Goal: Task Accomplishment & Management: Use online tool/utility

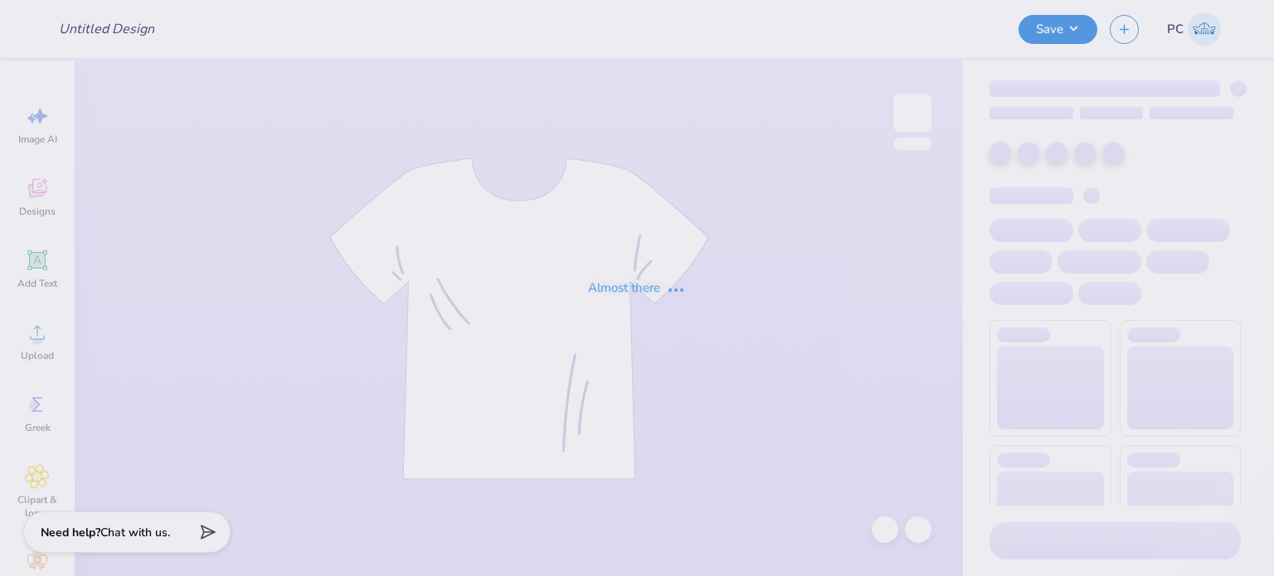
type input "Final IDR"
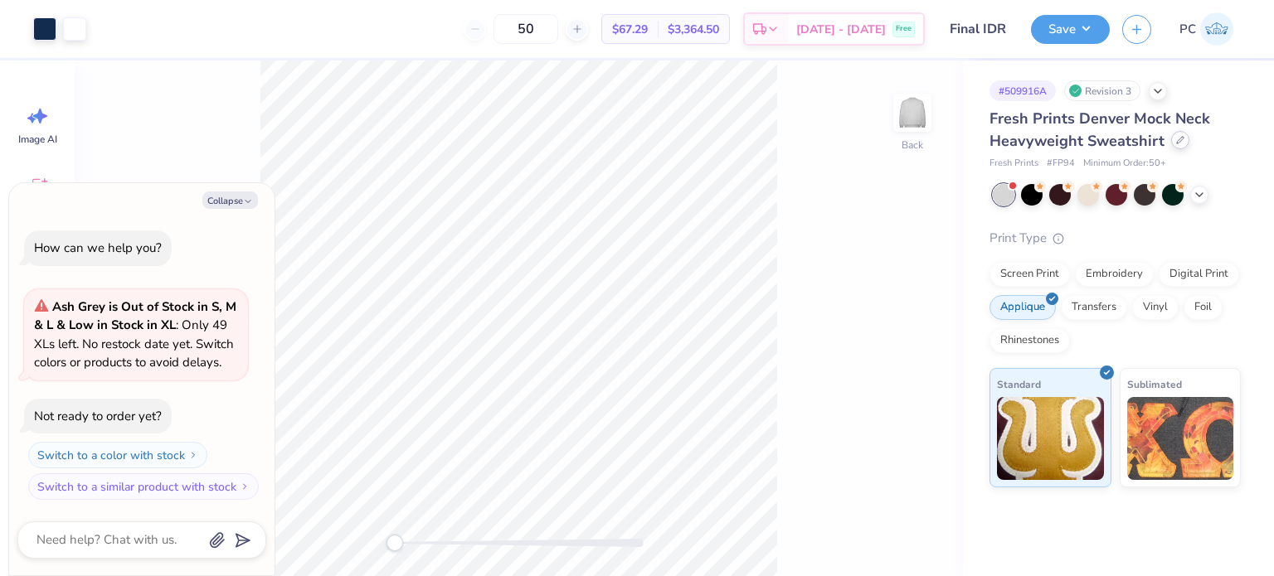
click at [1176, 141] on icon at bounding box center [1180, 140] width 8 height 8
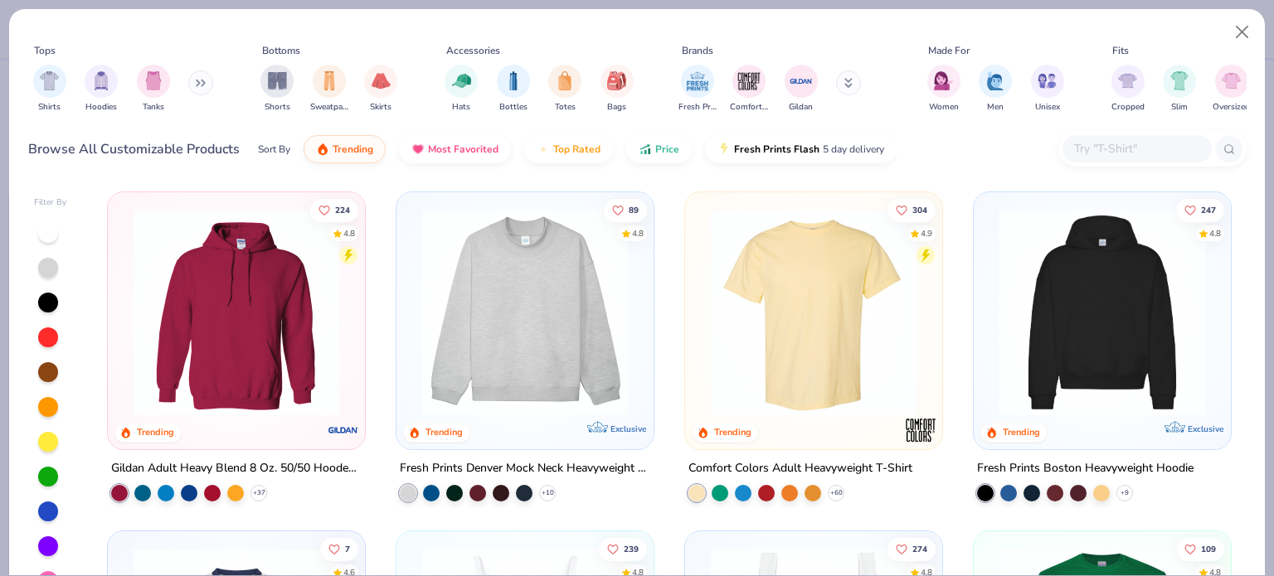
type textarea "x"
click at [1096, 148] on input "text" at bounding box center [1136, 148] width 128 height 19
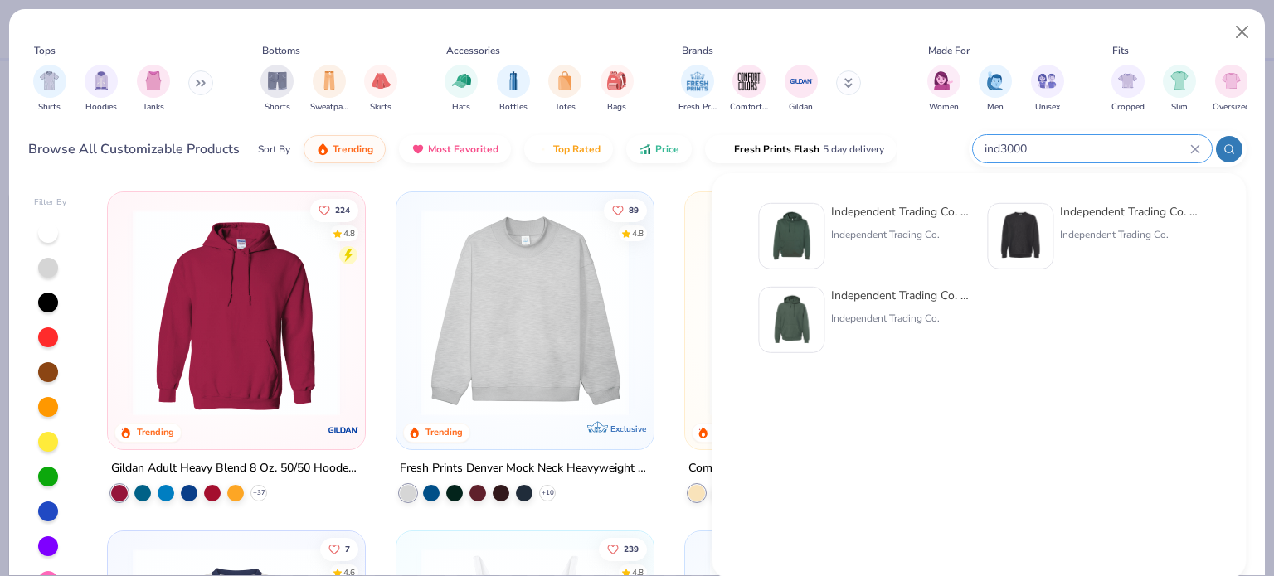
type input "ind3000"
click at [1019, 237] on img at bounding box center [1019, 236] width 51 height 51
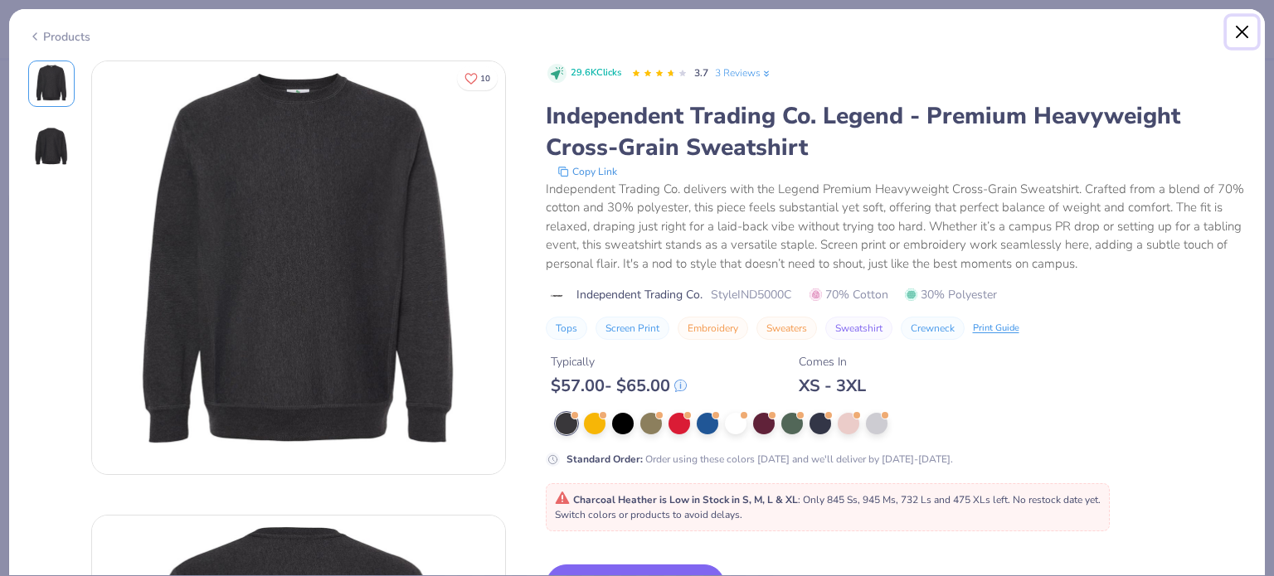
click at [1242, 27] on button "Close" at bounding box center [1243, 33] width 32 height 32
type textarea "x"
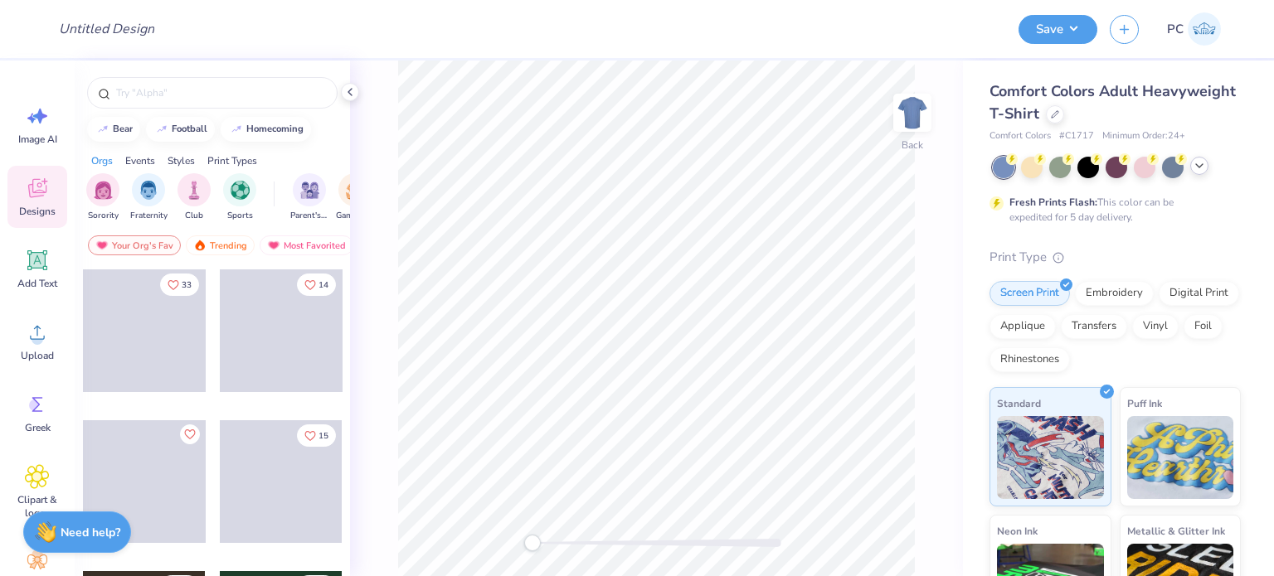
click at [1198, 173] on div at bounding box center [1199, 166] width 18 height 18
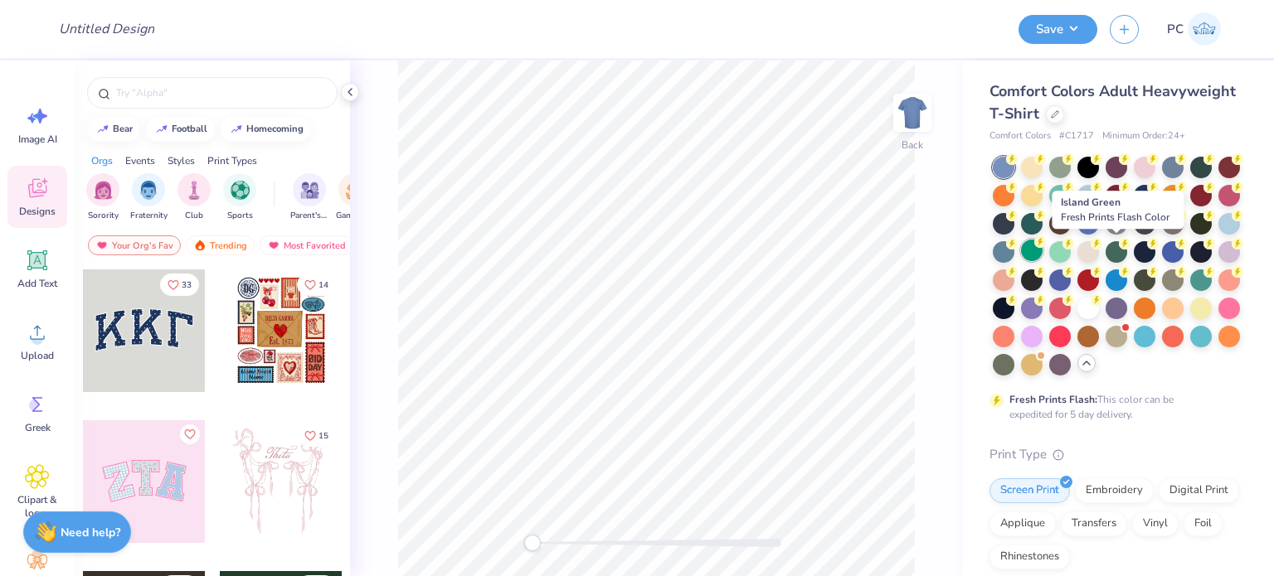
click at [1043, 249] on div at bounding box center [1032, 251] width 22 height 22
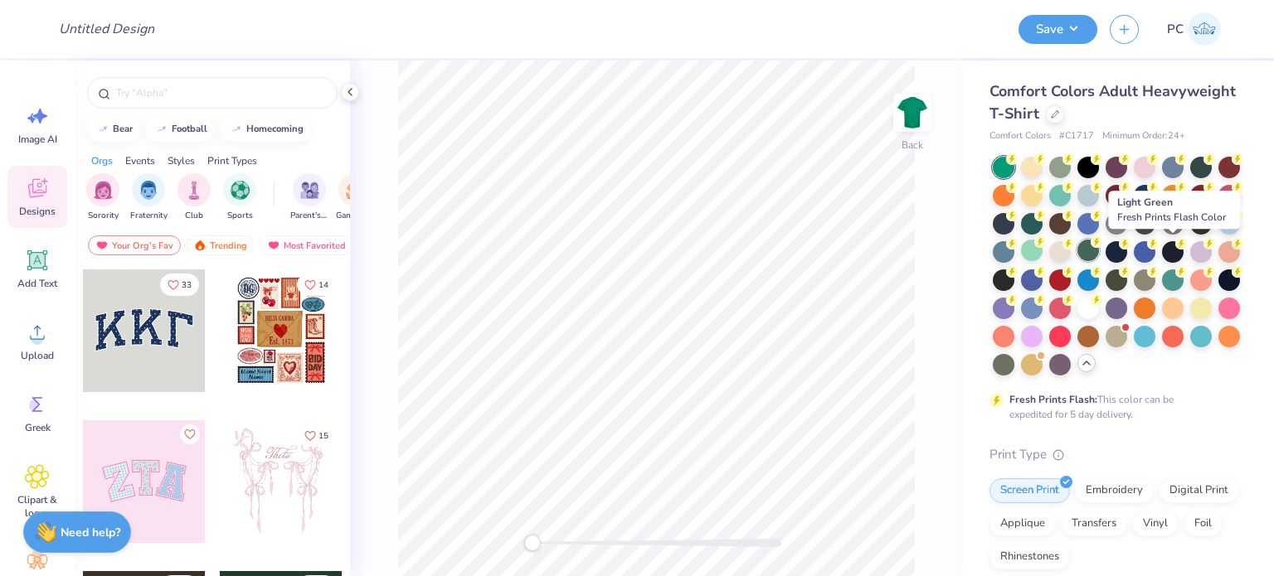
click at [1099, 250] on div at bounding box center [1088, 251] width 22 height 22
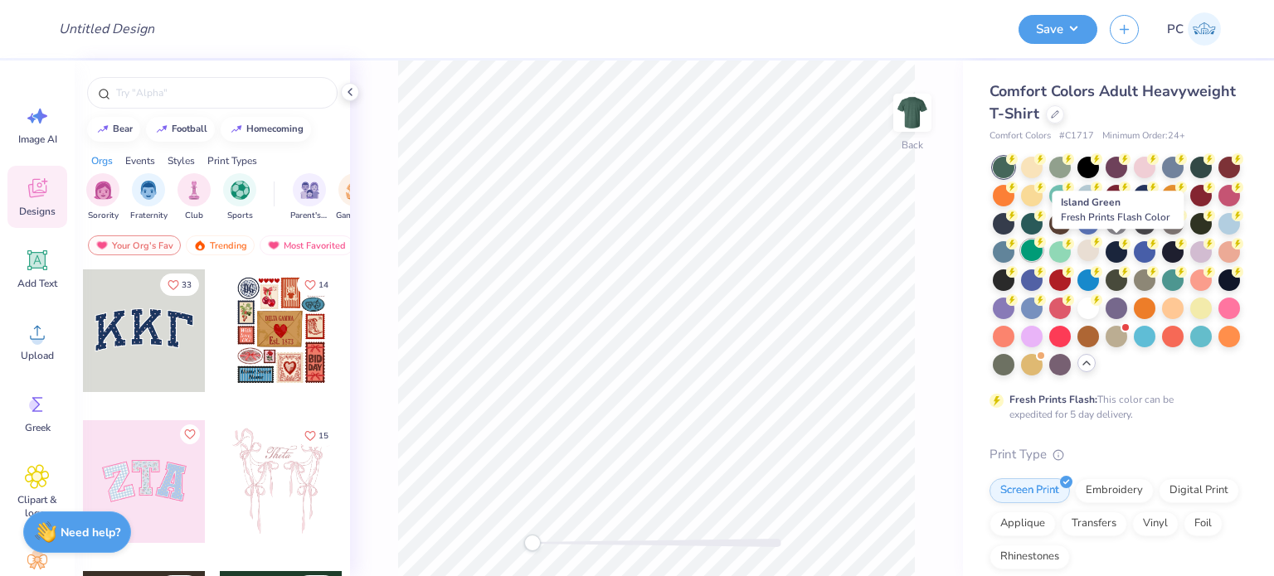
click at [1043, 251] on div at bounding box center [1032, 251] width 22 height 22
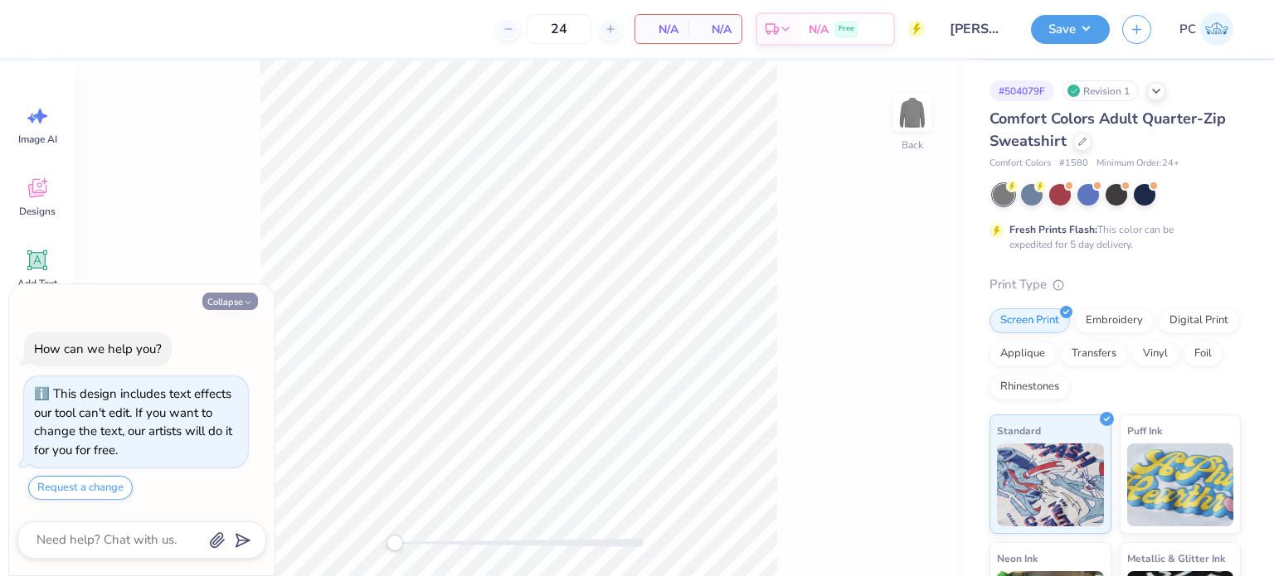
click at [238, 300] on button "Collapse" at bounding box center [230, 301] width 56 height 17
type textarea "x"
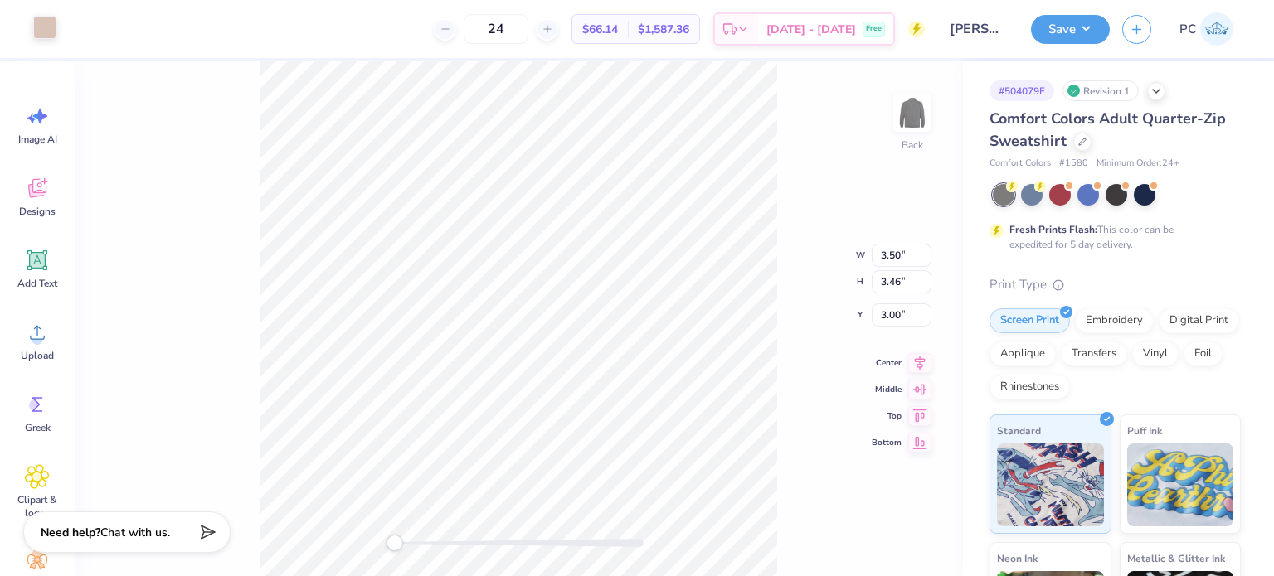
click at [46, 22] on div at bounding box center [44, 27] width 23 height 23
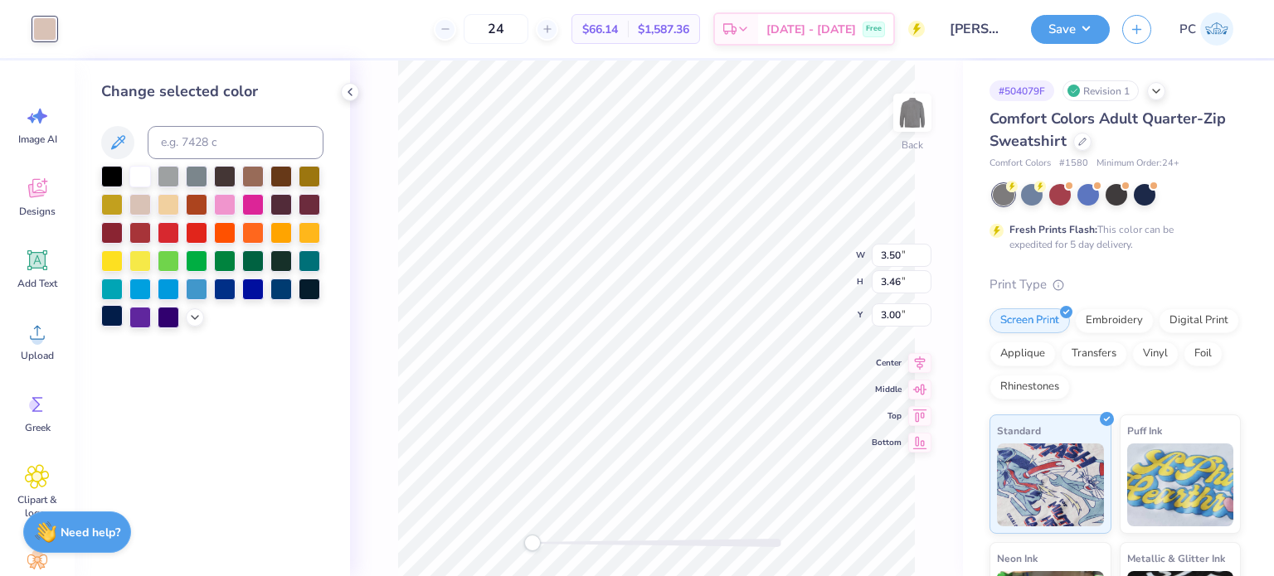
click at [114, 318] on div at bounding box center [112, 316] width 22 height 22
click at [347, 94] on icon at bounding box center [349, 91] width 13 height 13
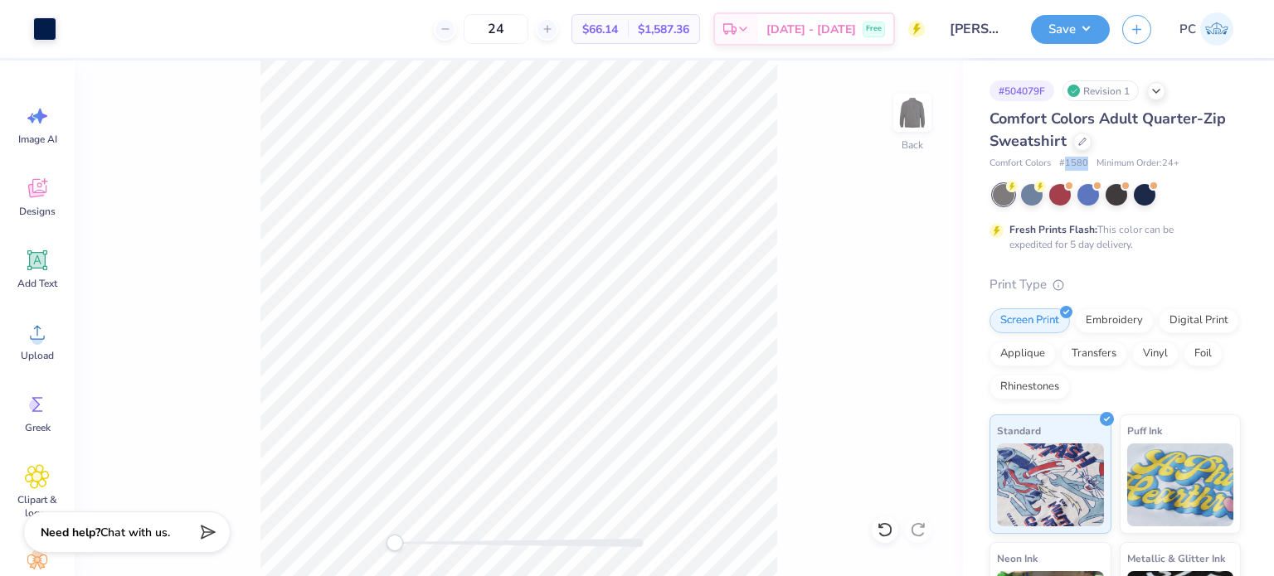
drag, startPoint x: 1085, startPoint y: 162, endPoint x: 1065, endPoint y: 162, distance: 19.9
click at [1065, 162] on span "# 1580" at bounding box center [1073, 164] width 29 height 14
copy span "1580"
click at [1073, 24] on button "Save" at bounding box center [1070, 26] width 79 height 29
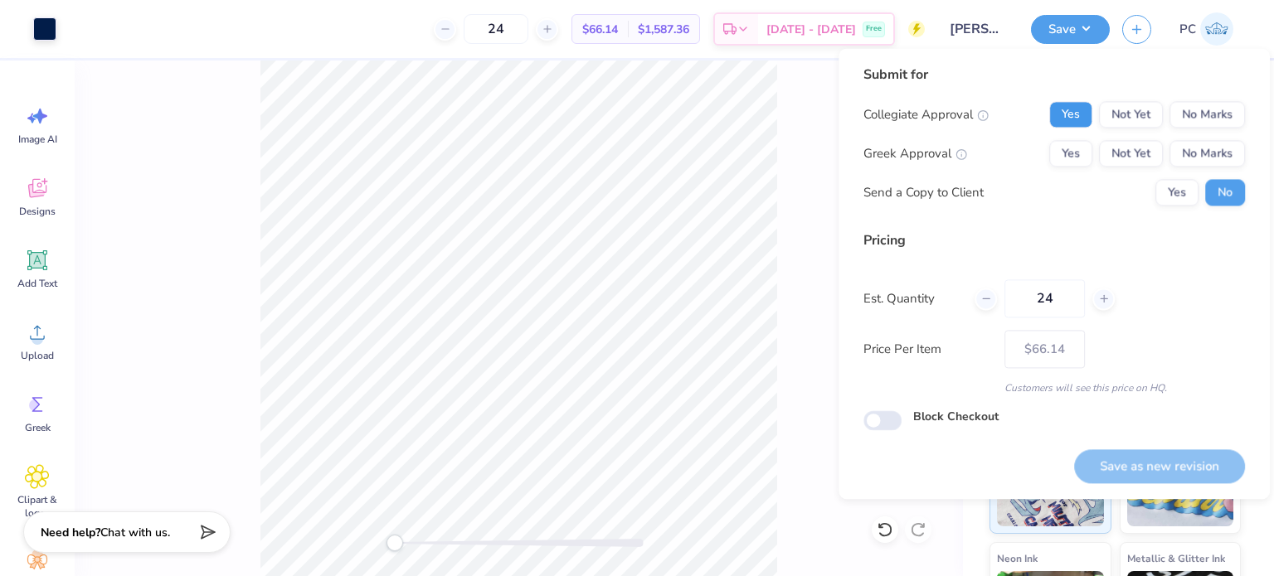
click at [1078, 125] on button "Yes" at bounding box center [1070, 114] width 43 height 27
click at [1194, 153] on button "No Marks" at bounding box center [1206, 153] width 75 height 27
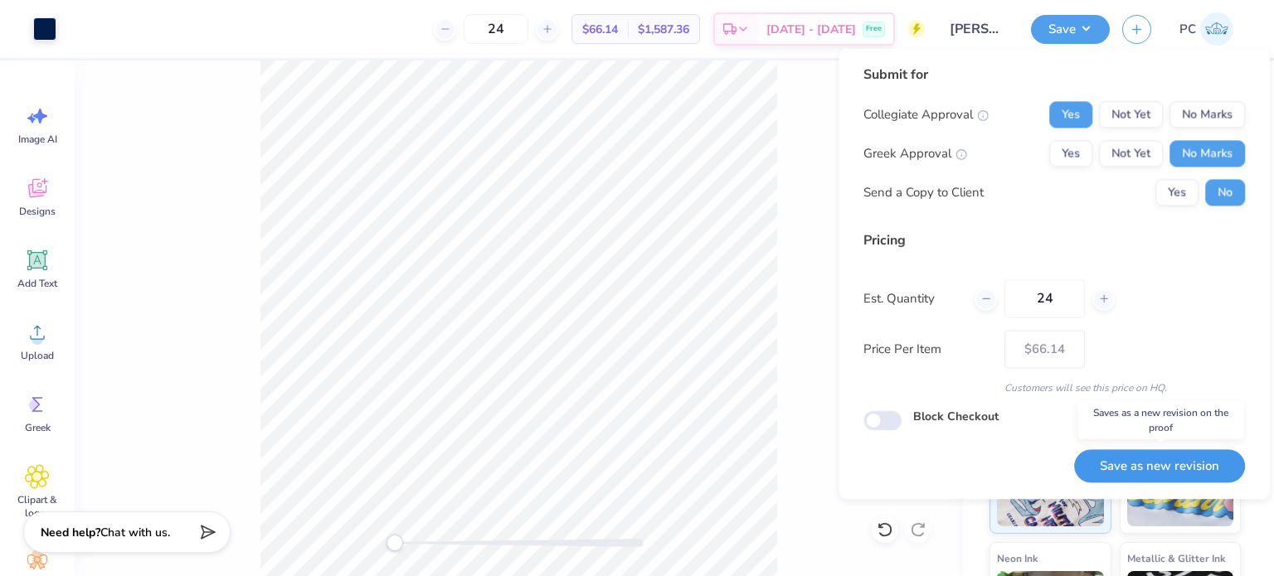
click at [1145, 469] on button "Save as new revision" at bounding box center [1159, 467] width 171 height 34
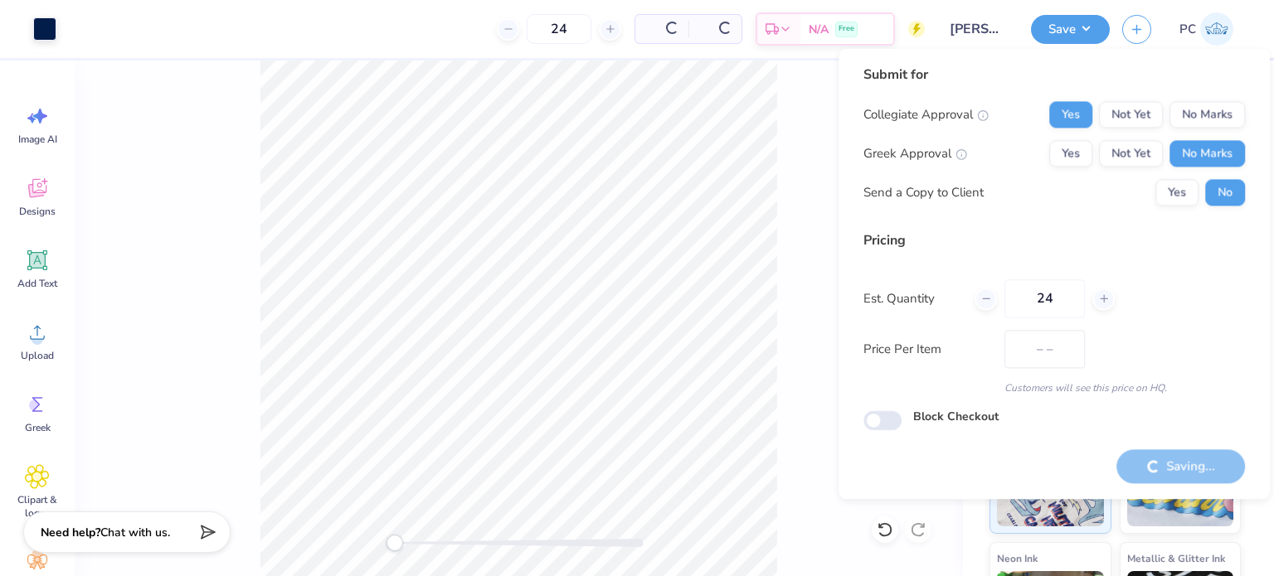
type input "$66.14"
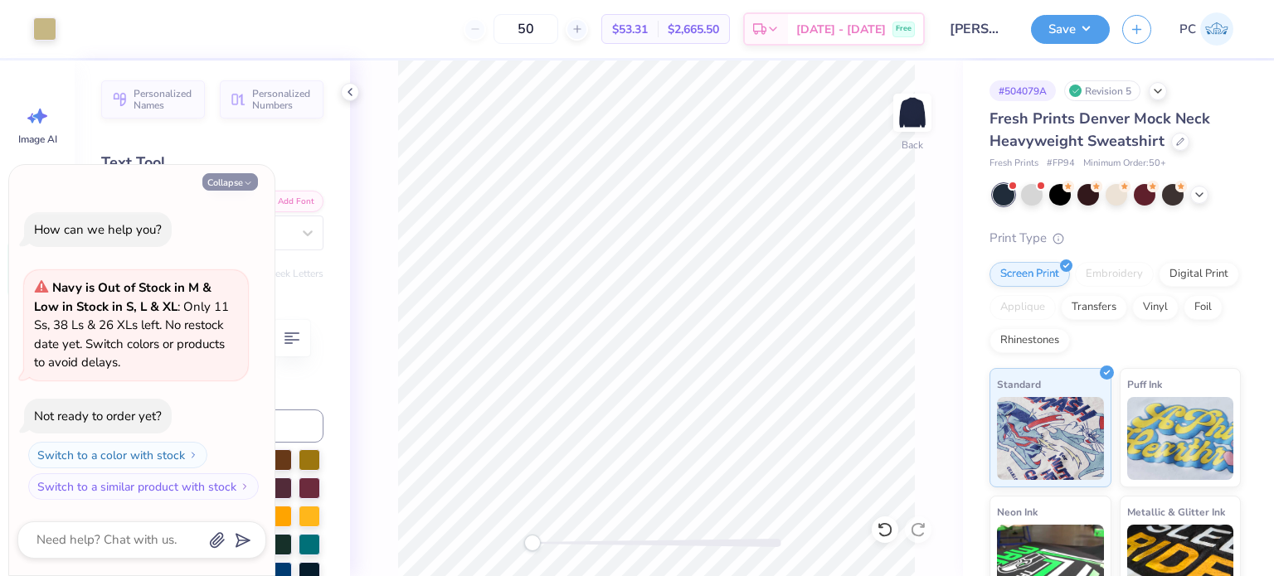
click at [236, 177] on button "Collapse" at bounding box center [230, 181] width 56 height 17
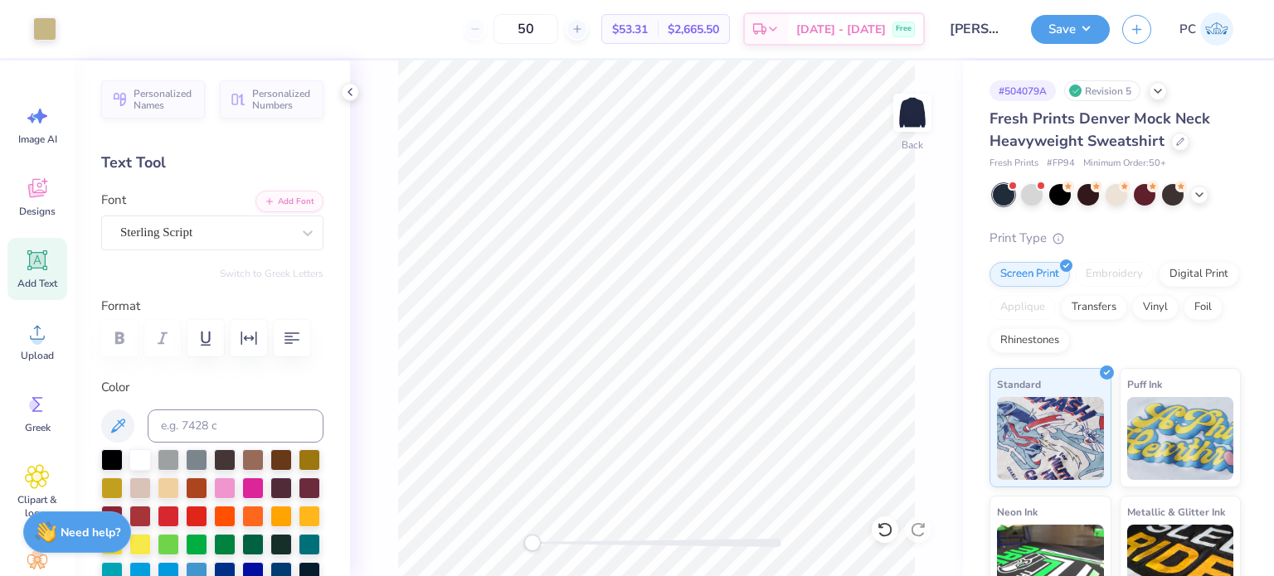
type textarea "x"
click at [30, 190] on icon at bounding box center [37, 188] width 25 height 25
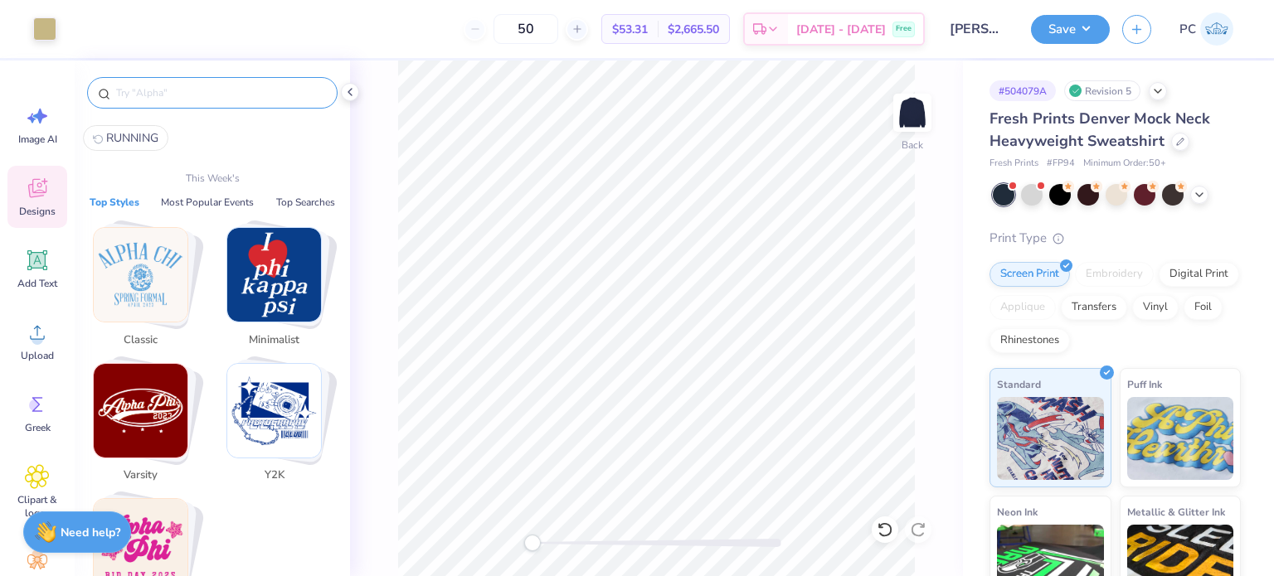
click at [170, 91] on input "text" at bounding box center [220, 93] width 212 height 17
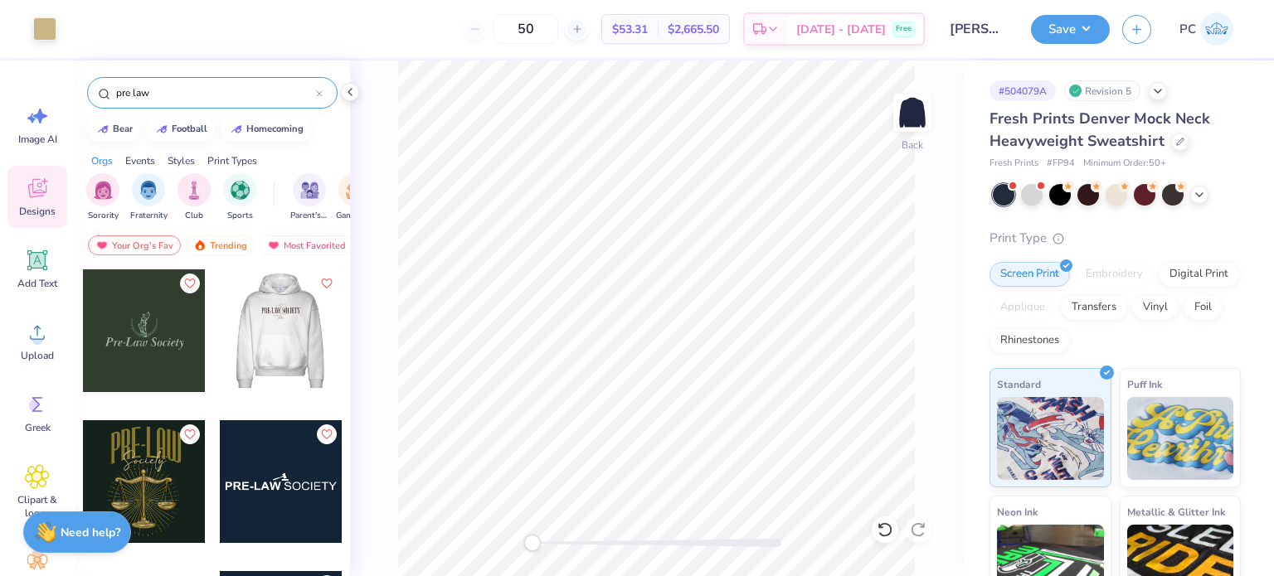
type input "pre law"
click at [287, 324] on div at bounding box center [280, 331] width 123 height 123
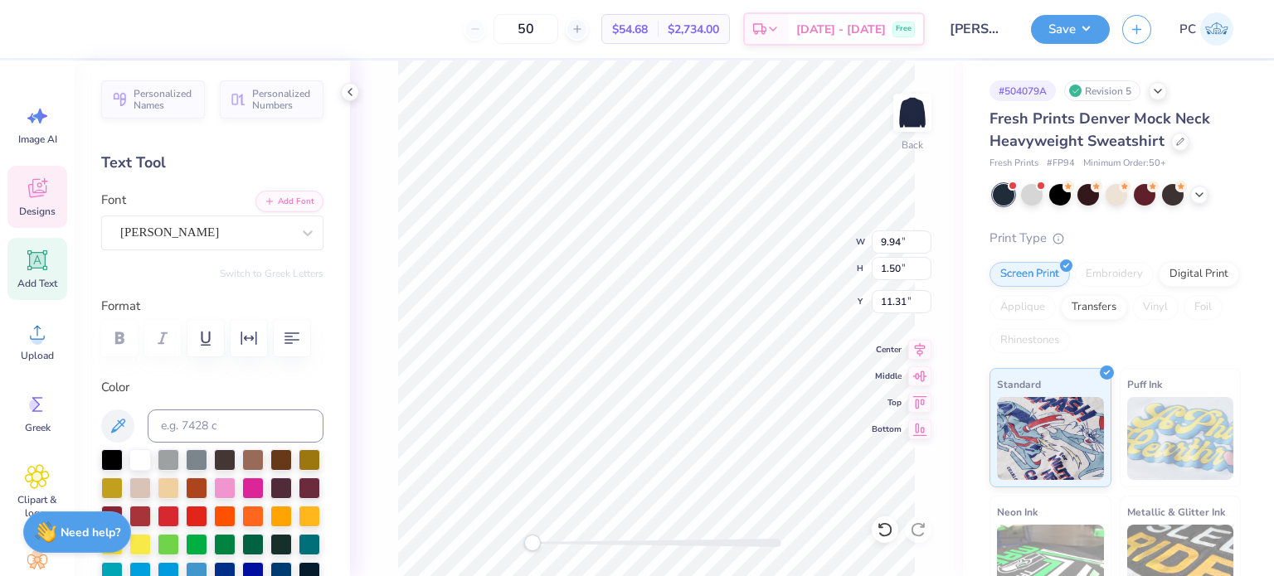
scroll to position [13, 6]
type textarea "MOOT COURT"
click at [878, 244] on input "9.94" at bounding box center [902, 242] width 60 height 23
type input "10.93"
type input "2.24"
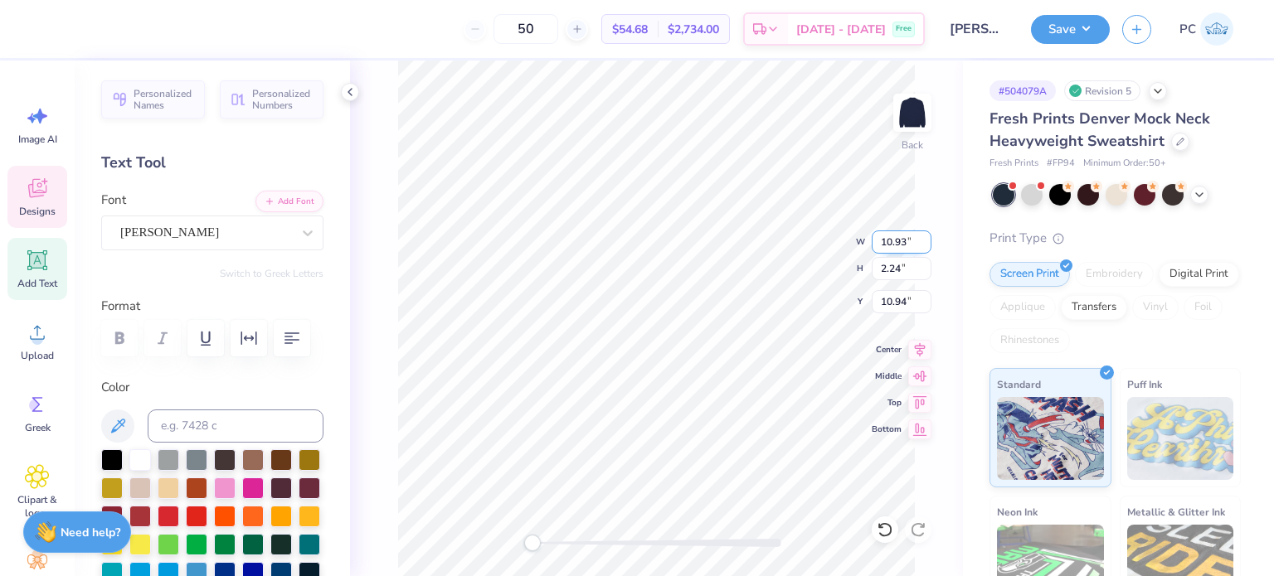
type input "12.73"
type input "2.61"
type input "10.94"
click at [921, 351] on icon at bounding box center [920, 347] width 11 height 14
click at [206, 429] on input at bounding box center [236, 426] width 176 height 33
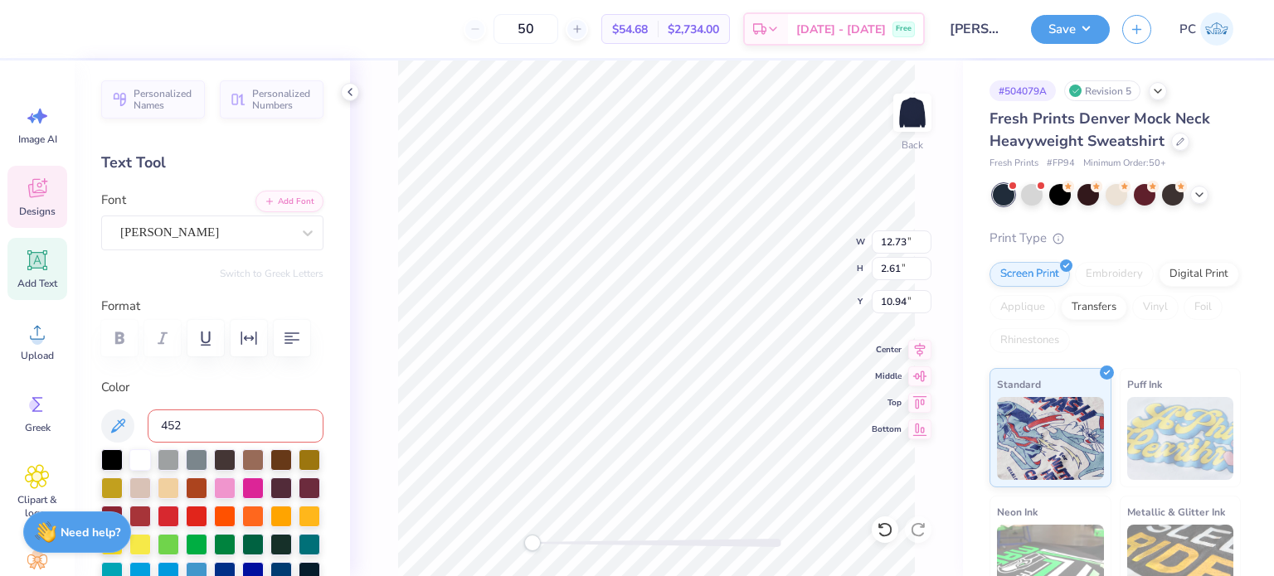
type input "4525"
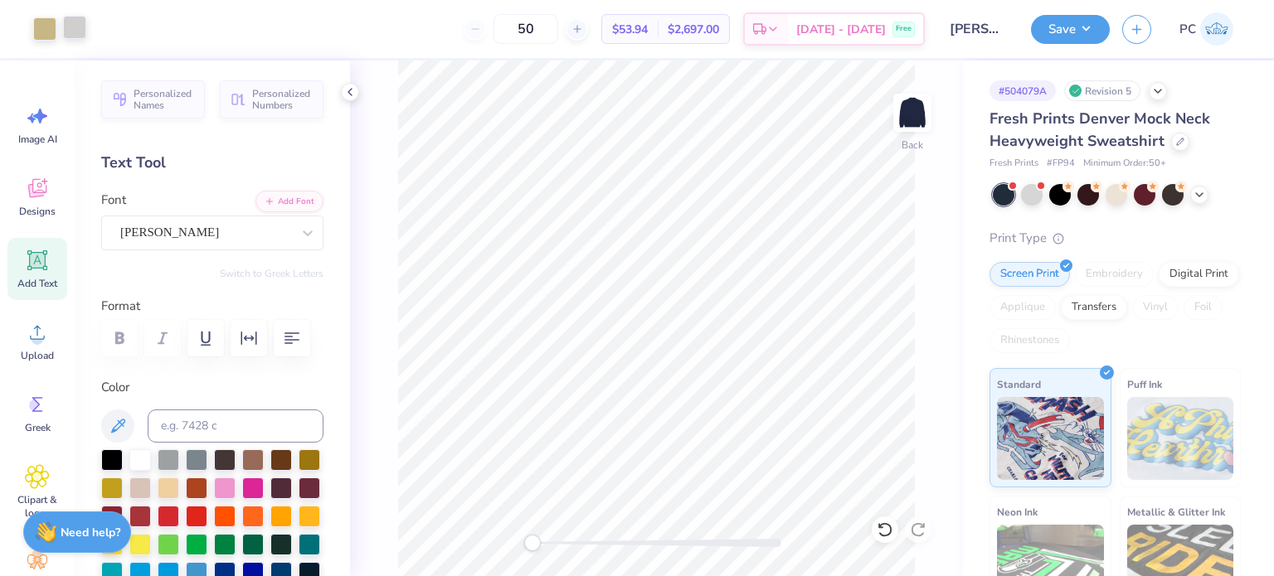
click at [83, 22] on div at bounding box center [74, 27] width 23 height 23
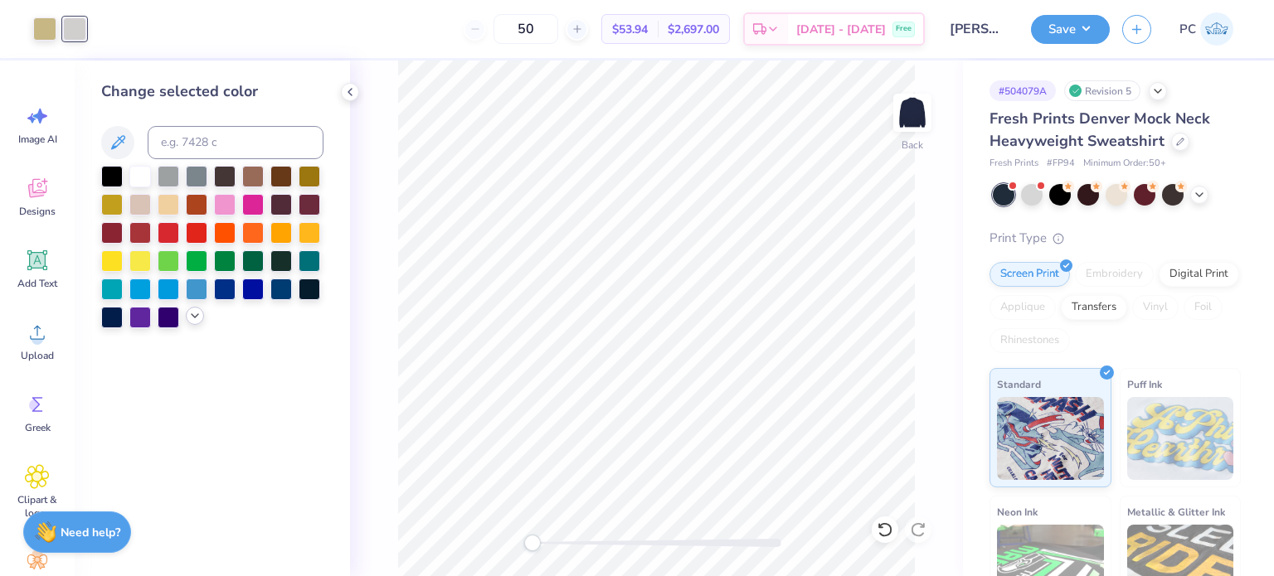
click at [193, 311] on icon at bounding box center [194, 315] width 13 height 13
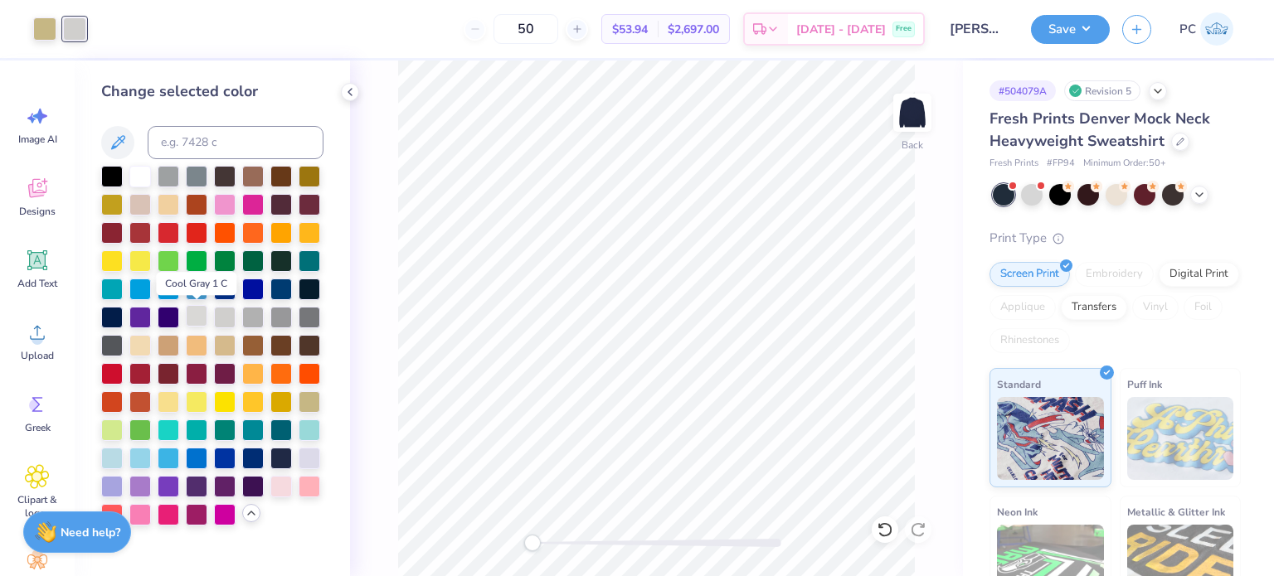
click at [193, 316] on div at bounding box center [197, 316] width 22 height 22
click at [225, 315] on div at bounding box center [225, 316] width 22 height 22
click at [143, 174] on div at bounding box center [140, 175] width 22 height 22
click at [192, 321] on div at bounding box center [197, 316] width 22 height 22
click at [348, 95] on icon at bounding box center [349, 91] width 13 height 13
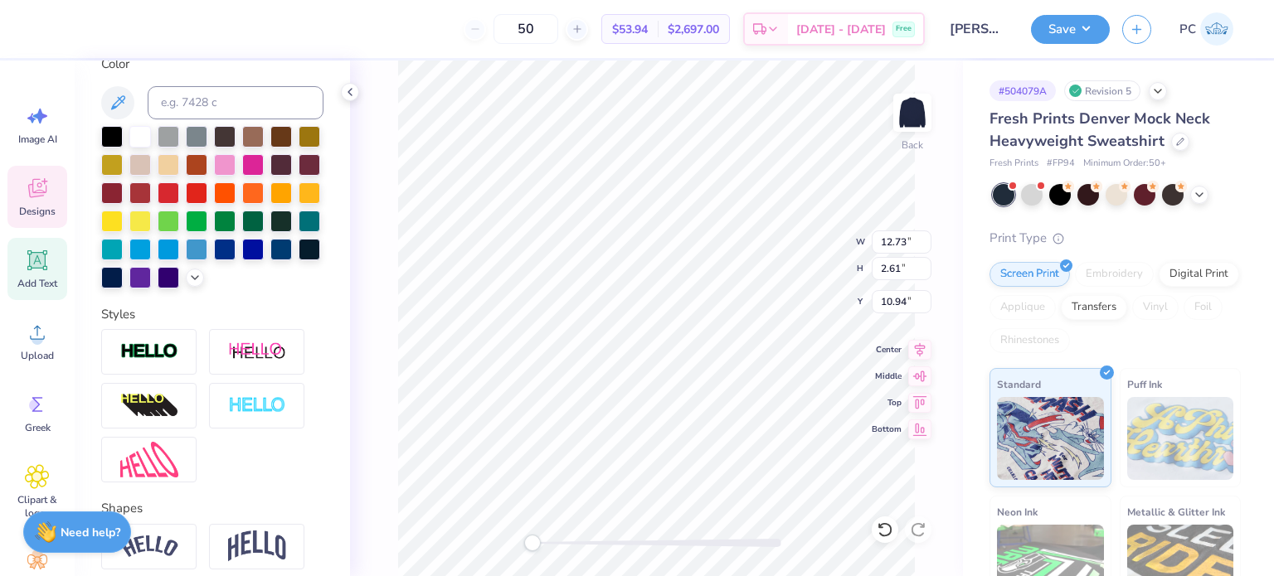
scroll to position [481, 0]
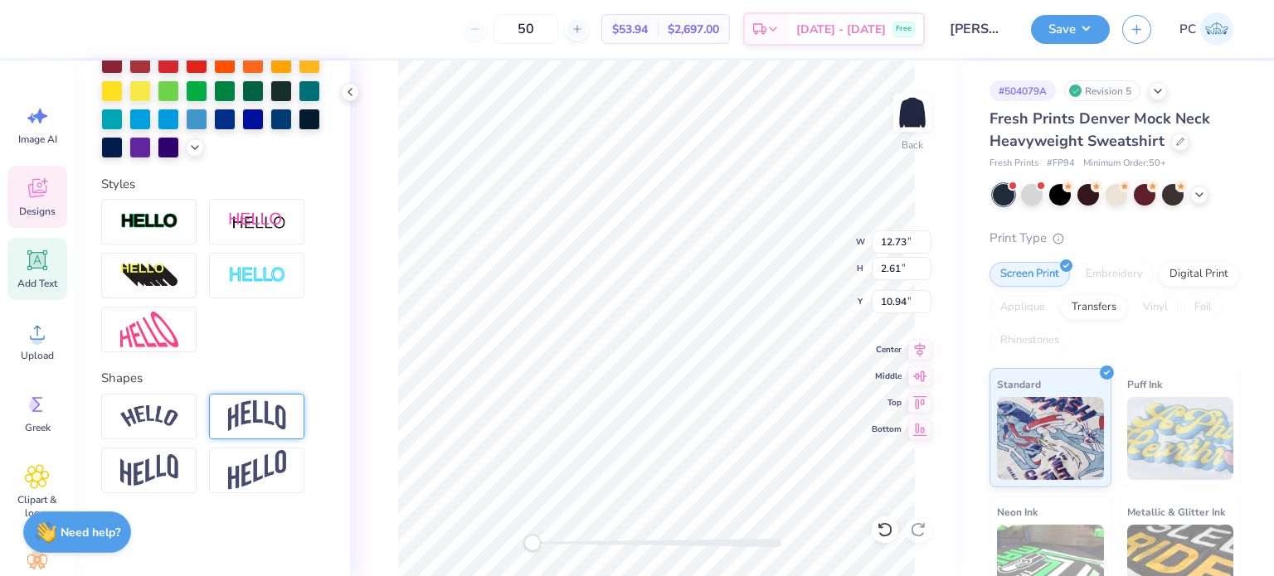
click at [258, 400] on div at bounding box center [256, 417] width 95 height 46
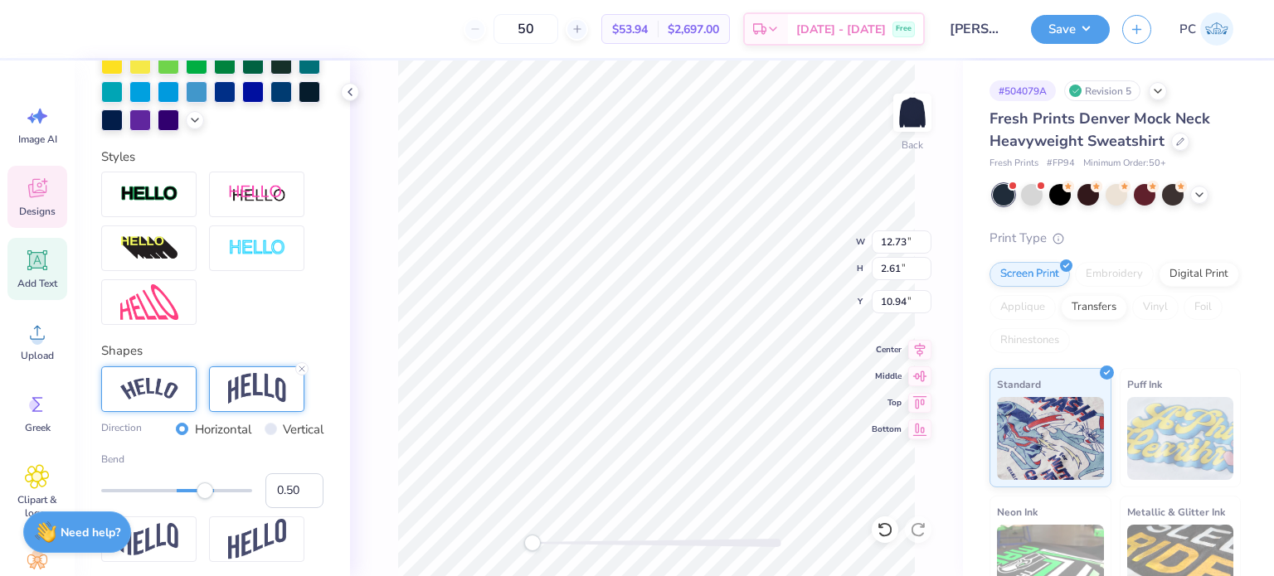
click at [182, 410] on div at bounding box center [148, 390] width 95 height 46
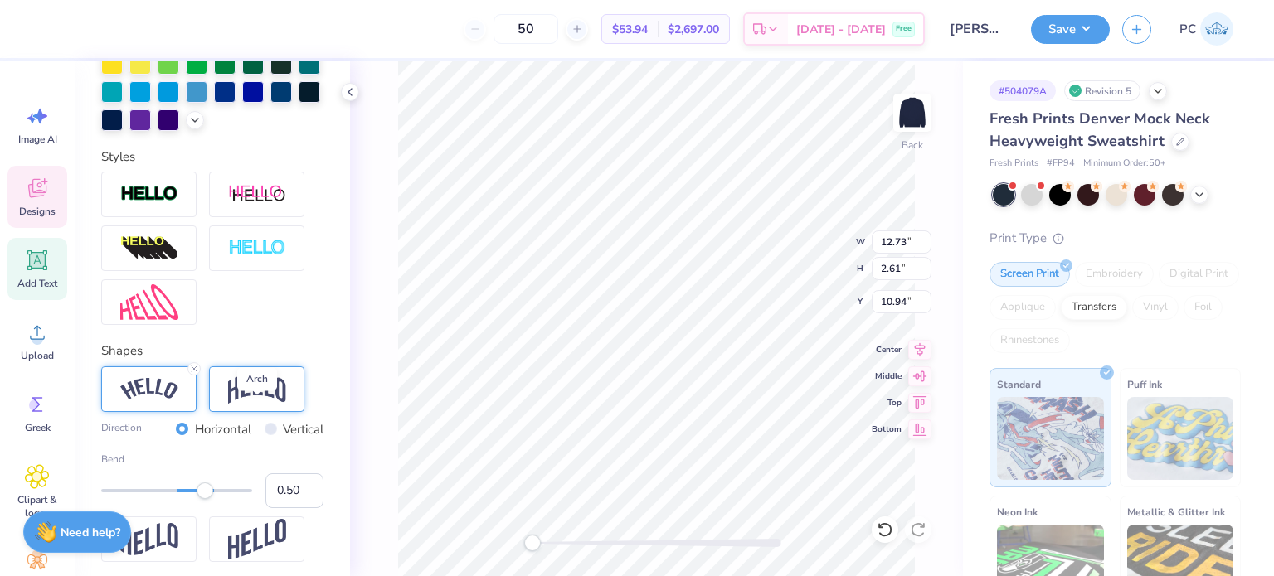
click at [248, 405] on img at bounding box center [257, 389] width 58 height 32
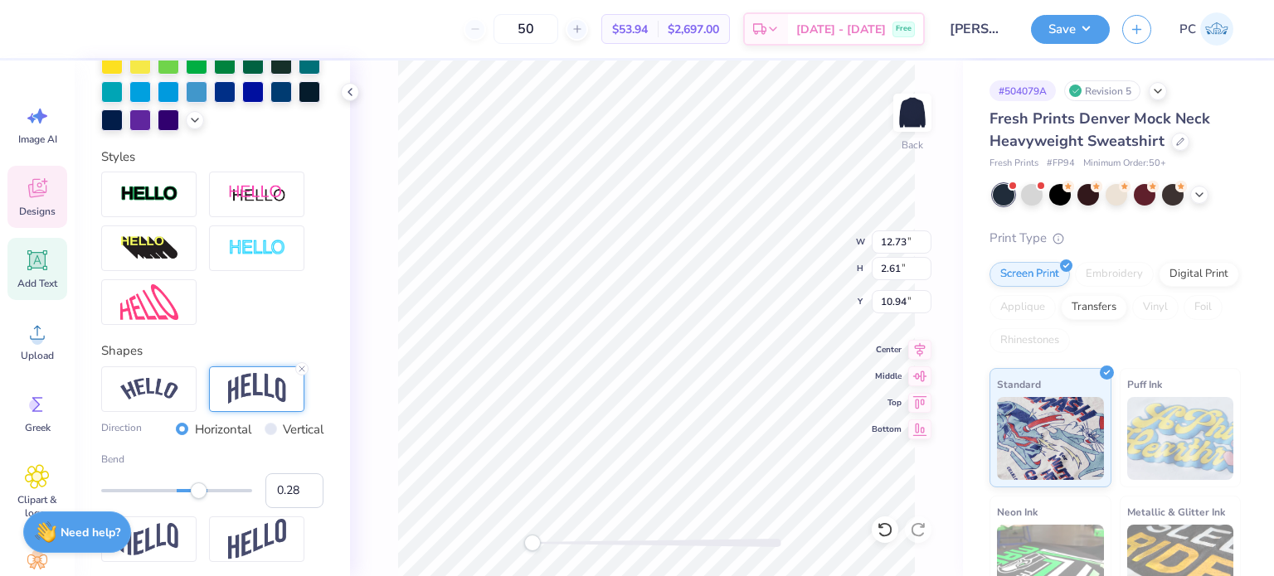
type input "0.27"
drag, startPoint x: 206, startPoint y: 517, endPoint x: 189, endPoint y: 518, distance: 16.7
click at [189, 499] on div "Accessibility label" at bounding box center [189, 491] width 17 height 17
type input "0.12"
drag, startPoint x: 189, startPoint y: 518, endPoint x: 178, endPoint y: 517, distance: 10.9
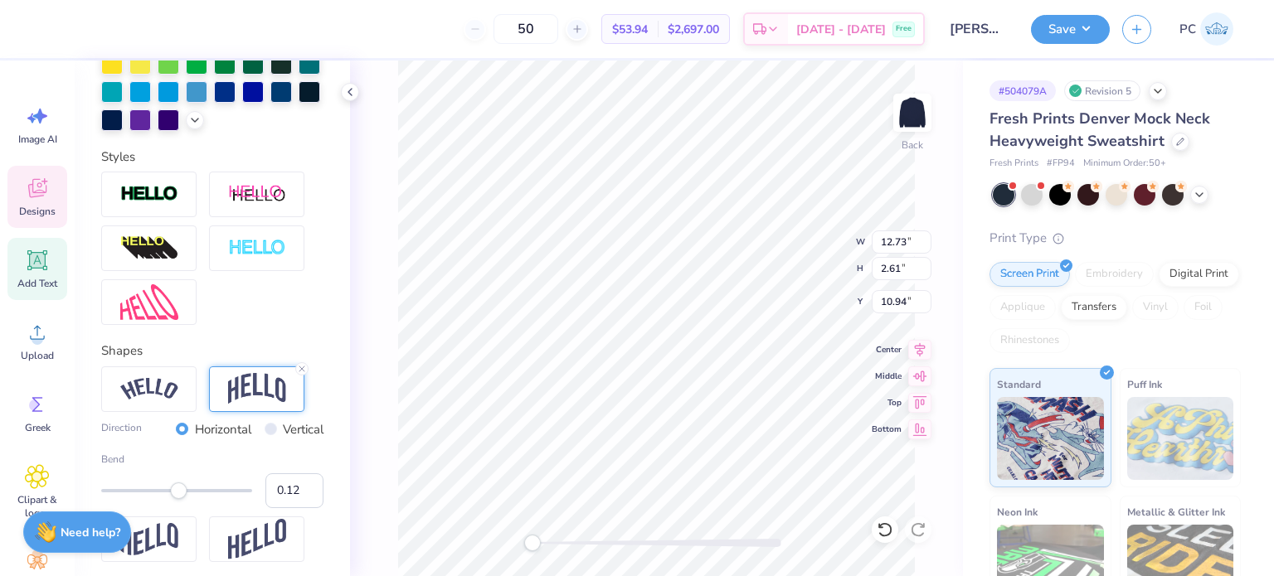
click at [178, 499] on div "Accessibility label" at bounding box center [178, 491] width 17 height 17
drag, startPoint x: 899, startPoint y: 298, endPoint x: 882, endPoint y: 299, distance: 16.6
click at [882, 299] on input "0.87" at bounding box center [902, 301] width 60 height 23
type input "3.00"
type input "5.31"
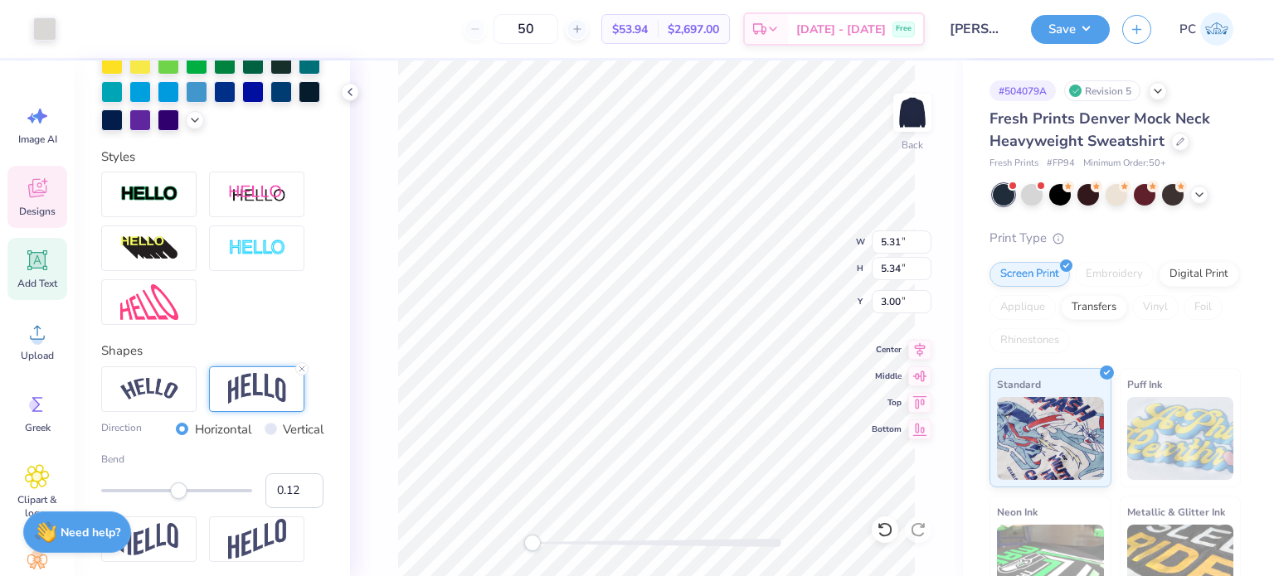
type input "5.34"
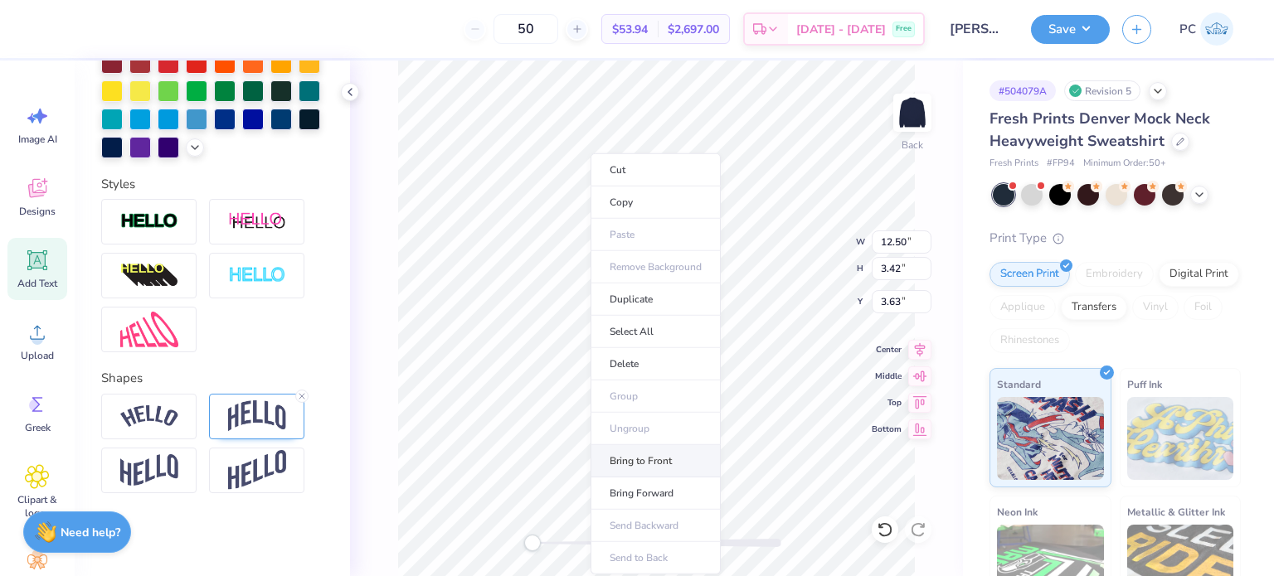
click at [648, 450] on li "Bring to Front" at bounding box center [656, 461] width 130 height 32
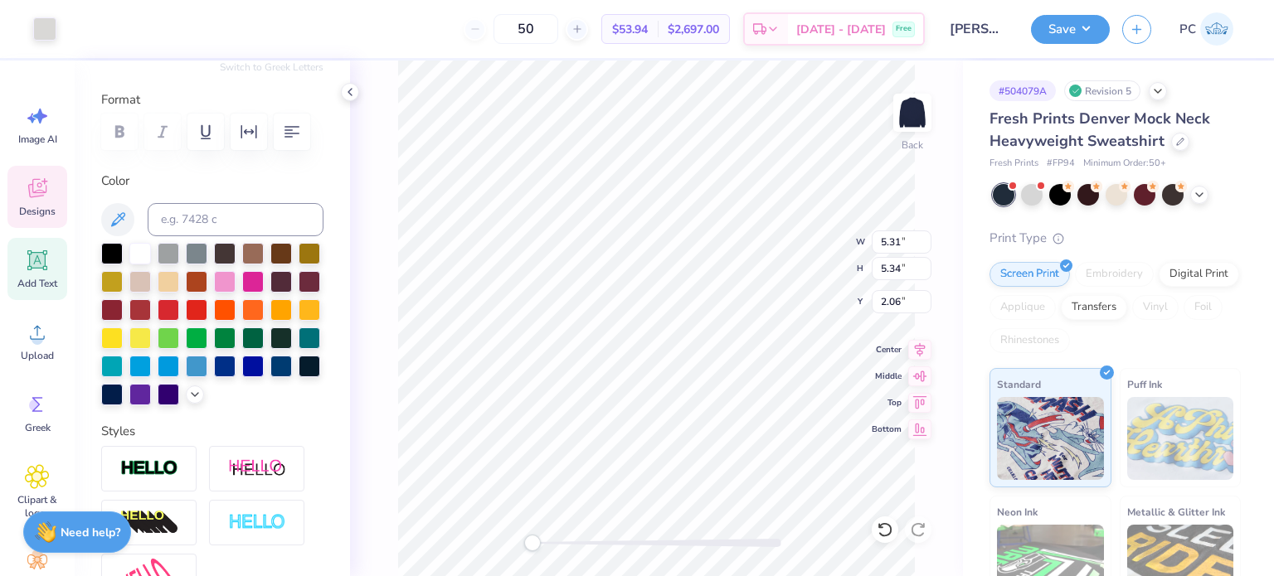
scroll to position [332, 0]
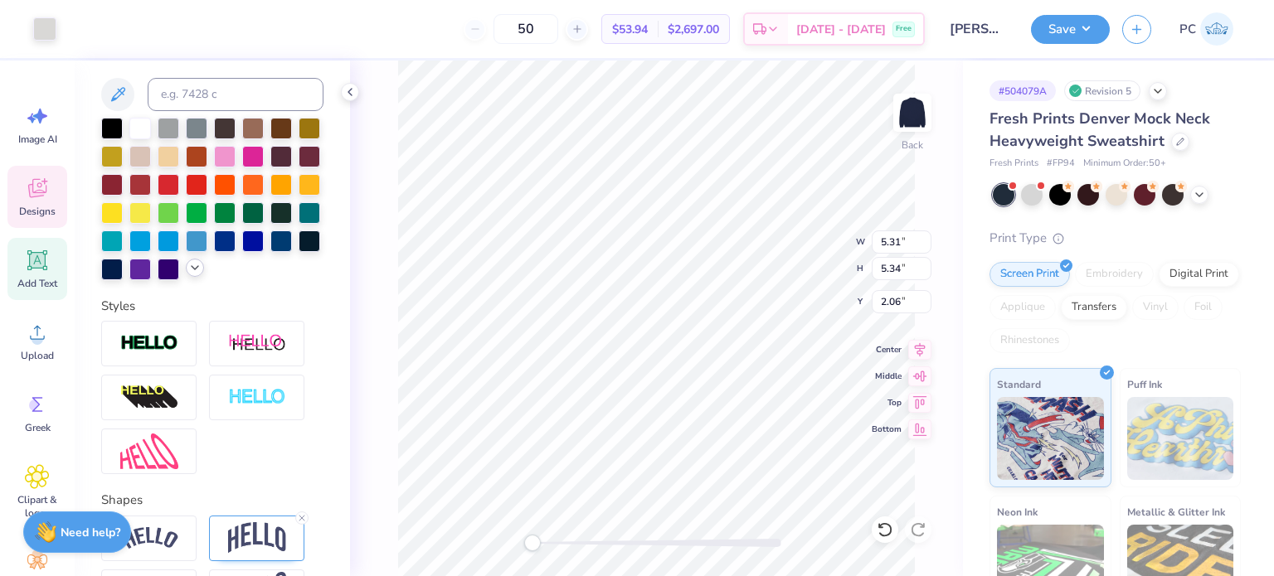
click at [188, 275] on icon at bounding box center [194, 267] width 13 height 13
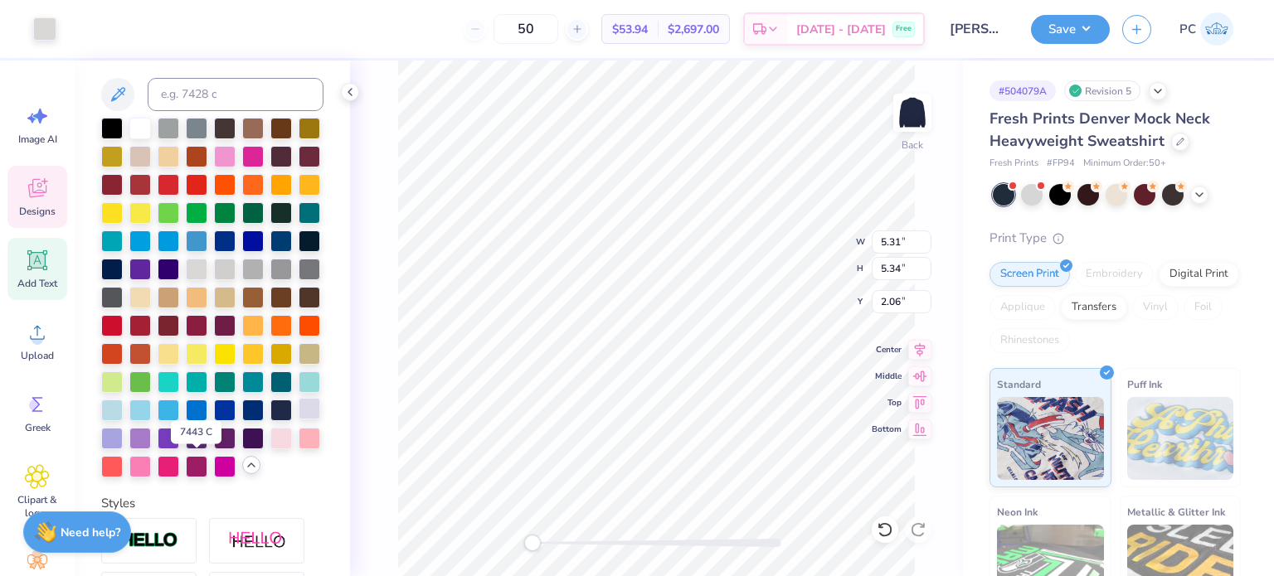
click at [299, 420] on div at bounding box center [310, 409] width 22 height 22
click at [882, 528] on icon at bounding box center [880, 525] width 3 height 3
click at [54, 31] on div at bounding box center [44, 27] width 23 height 23
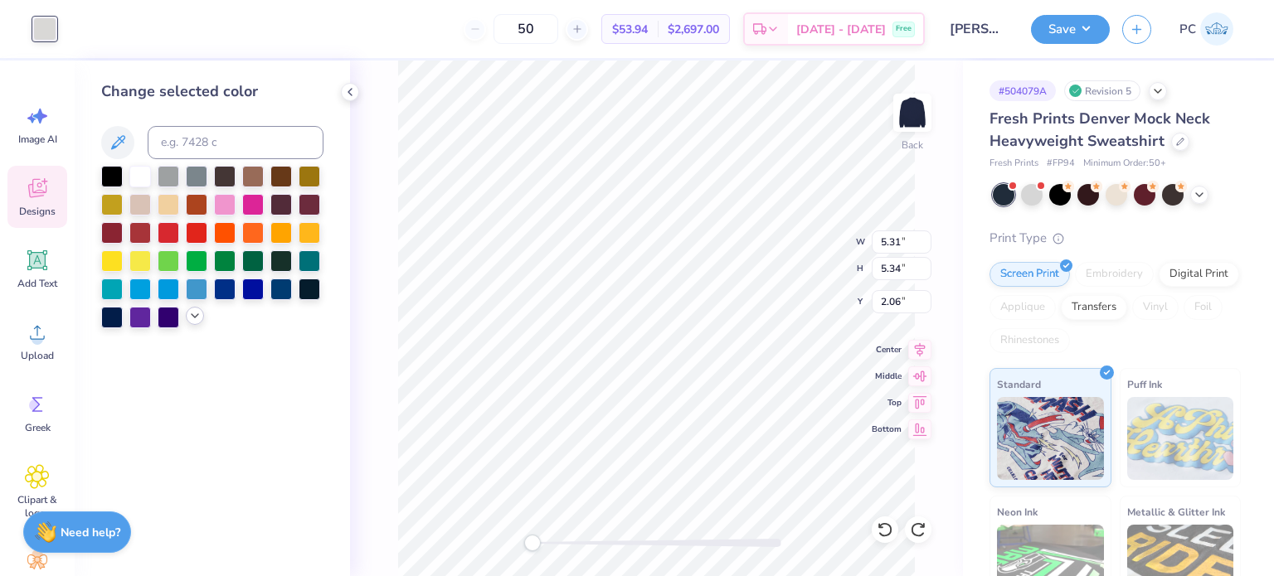
click at [199, 314] on icon at bounding box center [194, 315] width 13 height 13
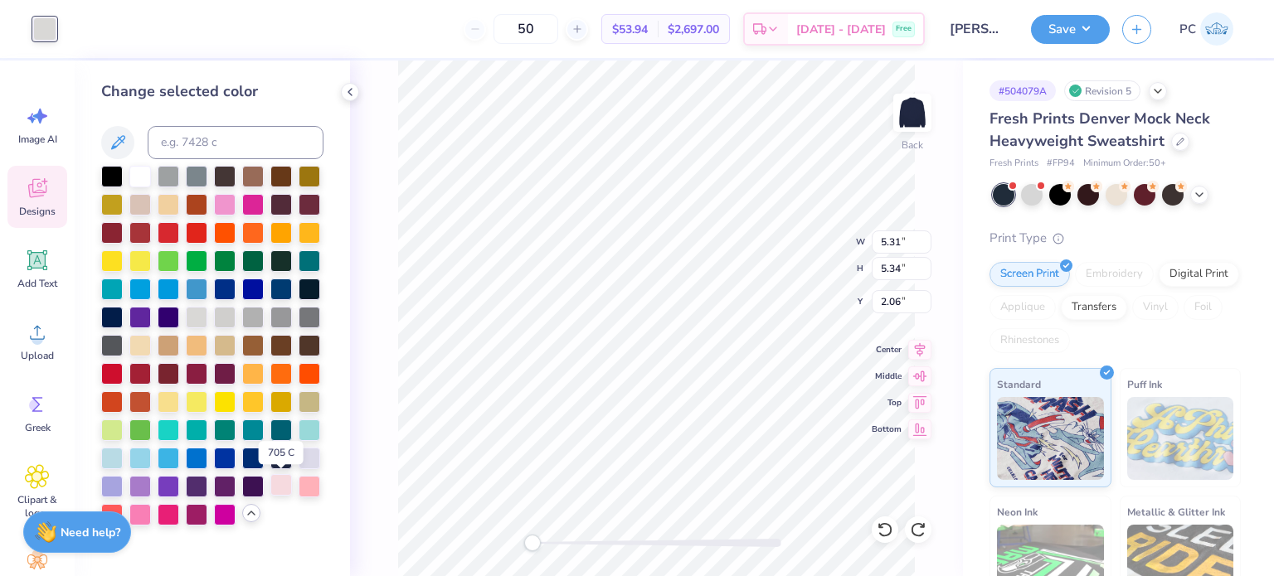
click at [284, 490] on div at bounding box center [281, 485] width 22 height 22
click at [309, 458] on div at bounding box center [310, 457] width 22 height 22
click at [198, 320] on div at bounding box center [197, 316] width 22 height 22
click at [309, 315] on div at bounding box center [310, 316] width 22 height 22
click at [283, 315] on div at bounding box center [281, 316] width 22 height 22
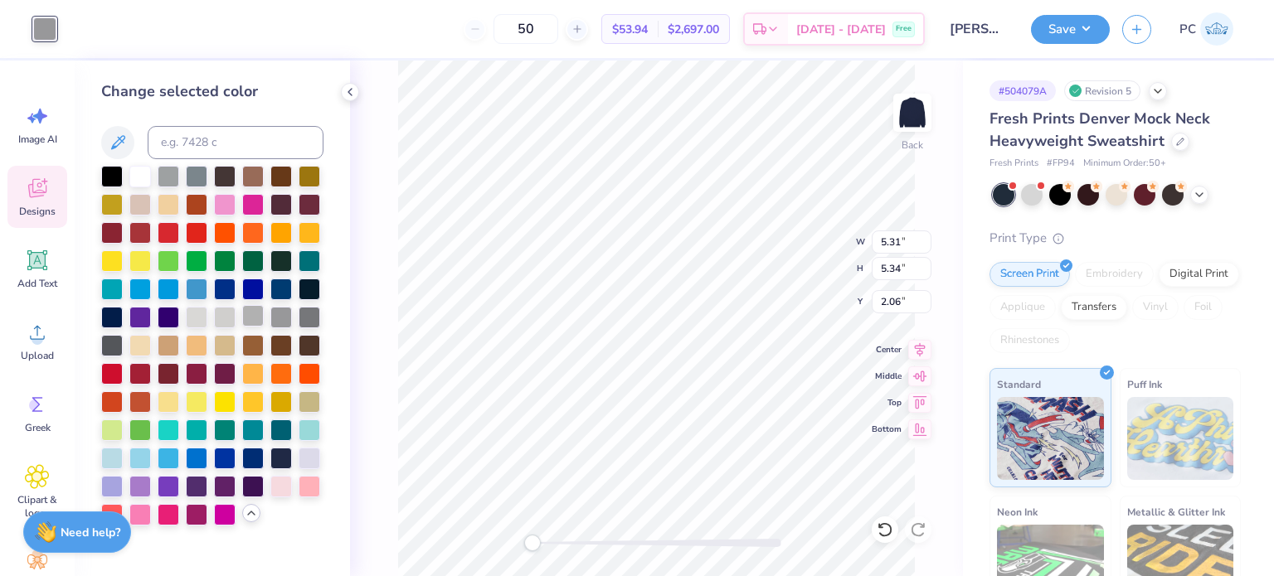
click at [242, 309] on div at bounding box center [253, 316] width 22 height 22
click at [200, 314] on div at bounding box center [197, 316] width 22 height 22
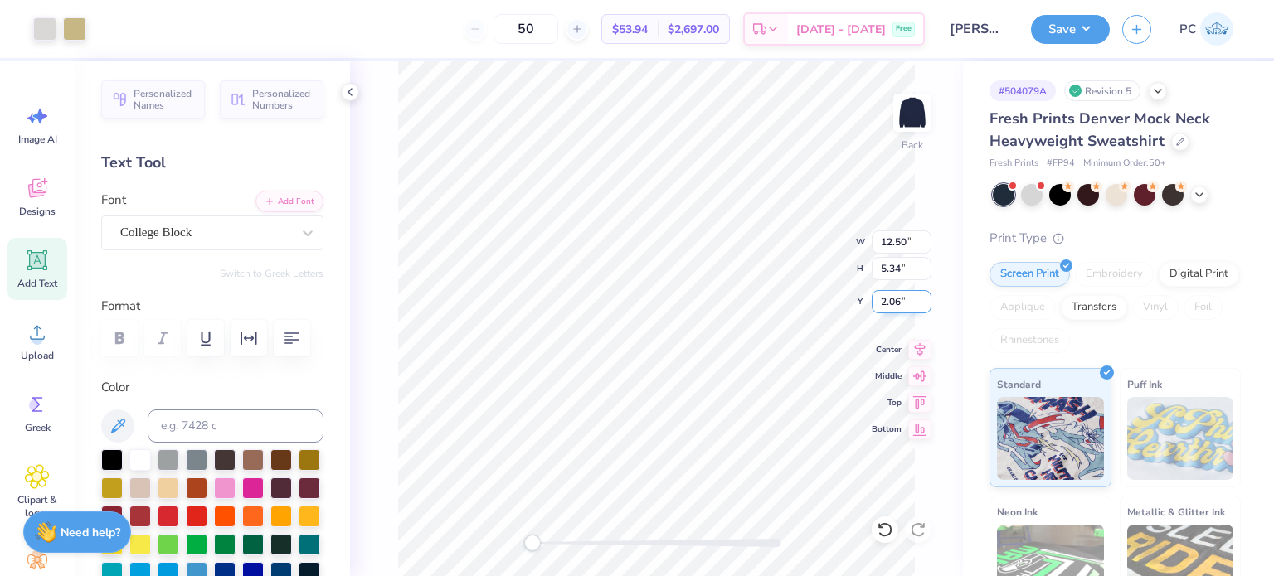
drag, startPoint x: 906, startPoint y: 301, endPoint x: 881, endPoint y: 301, distance: 24.9
click at [881, 301] on input "2.06" at bounding box center [902, 301] width 60 height 23
type input "3.00"
click at [1075, 29] on button "Save" at bounding box center [1070, 26] width 79 height 29
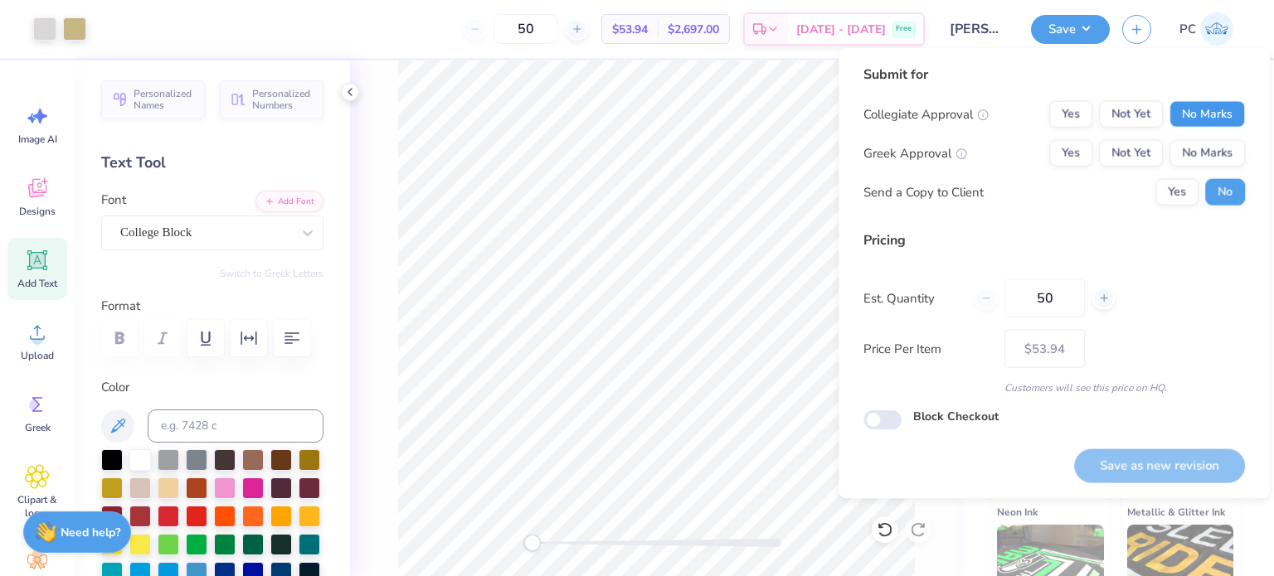
drag, startPoint x: 1201, startPoint y: 109, endPoint x: 1205, endPoint y: 139, distance: 29.3
click at [1201, 110] on button "No Marks" at bounding box center [1206, 114] width 75 height 27
click at [1206, 158] on button "No Marks" at bounding box center [1206, 153] width 75 height 27
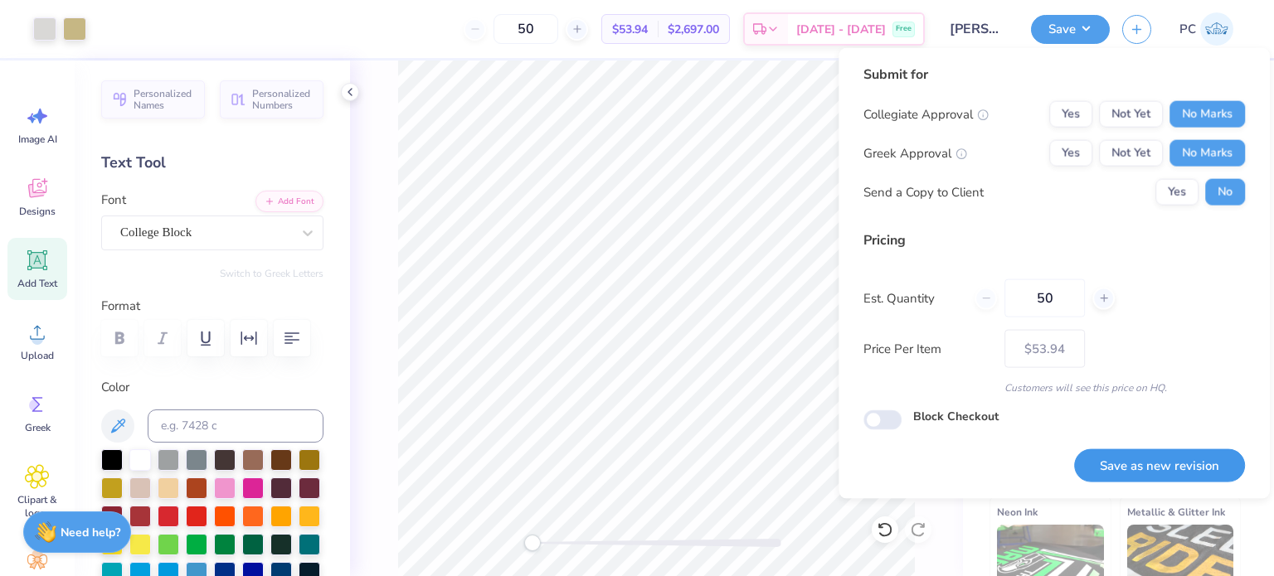
click at [1160, 462] on button "Save as new revision" at bounding box center [1159, 466] width 171 height 34
type input "$53.94"
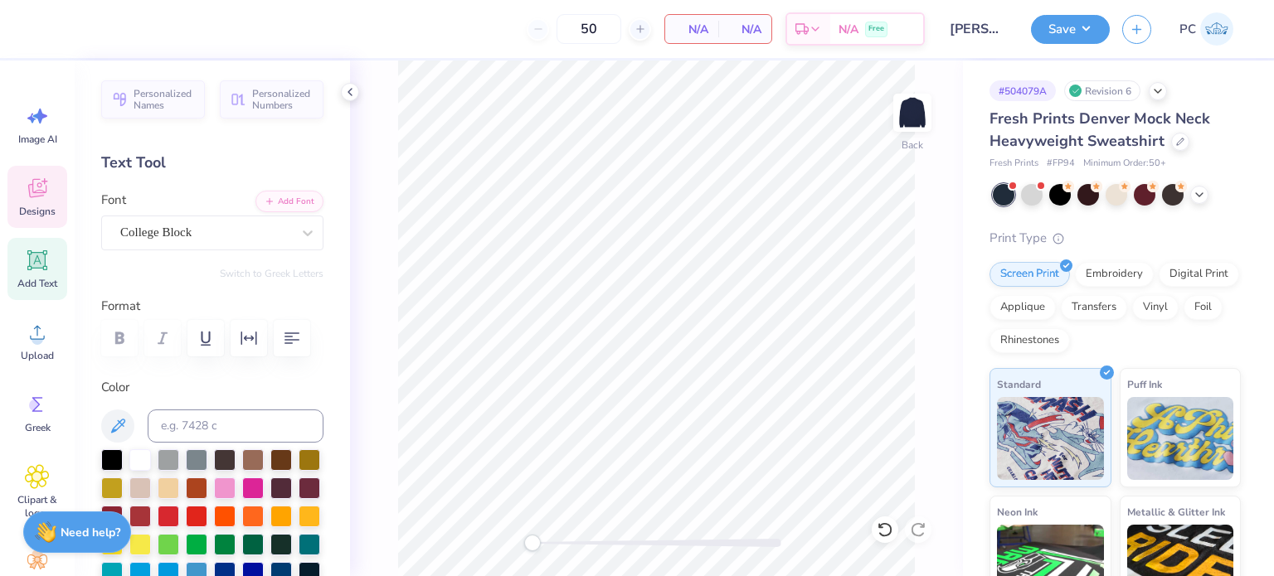
click at [56, 195] on div "Designs" at bounding box center [37, 197] width 60 height 62
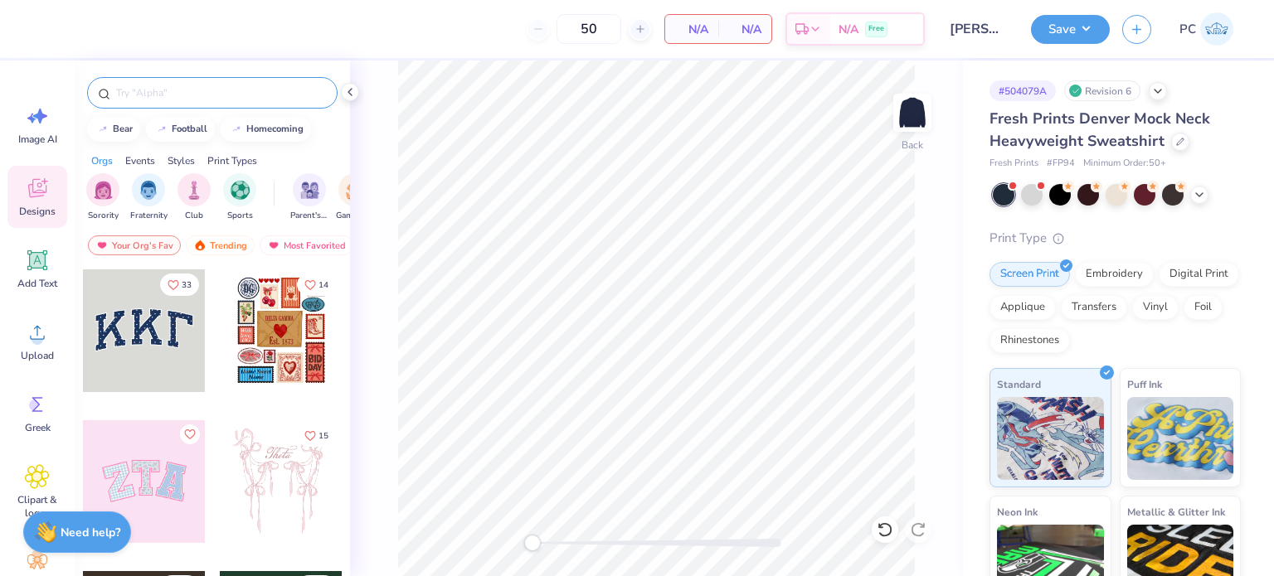
click at [230, 100] on input "text" at bounding box center [220, 93] width 212 height 17
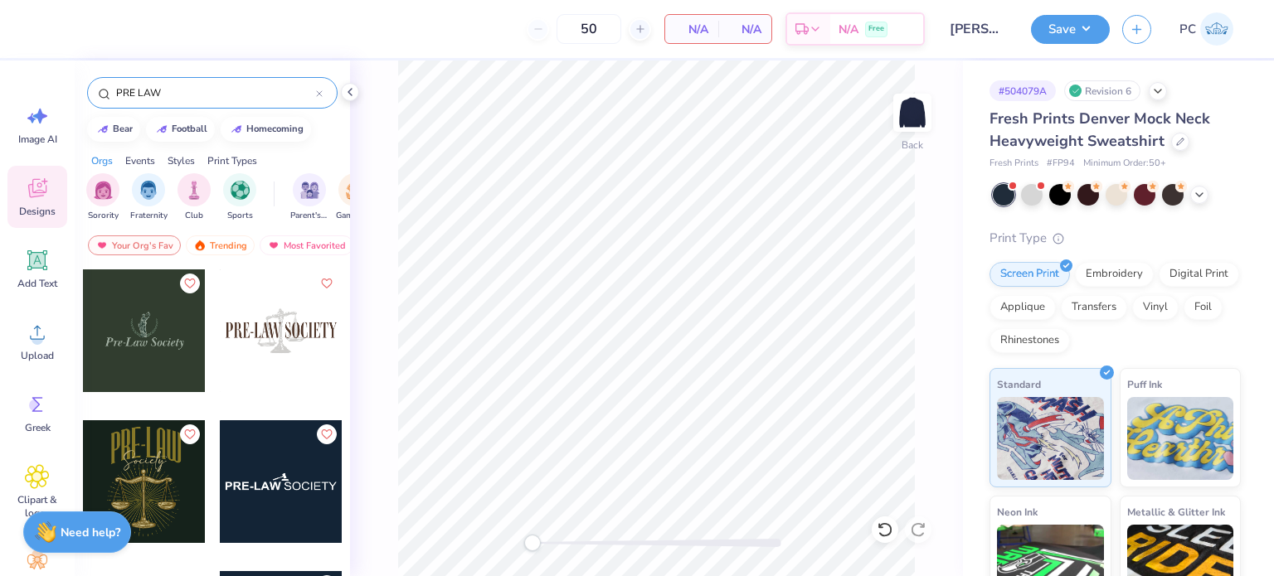
type input "PRE LAW"
click at [257, 331] on div at bounding box center [281, 331] width 123 height 123
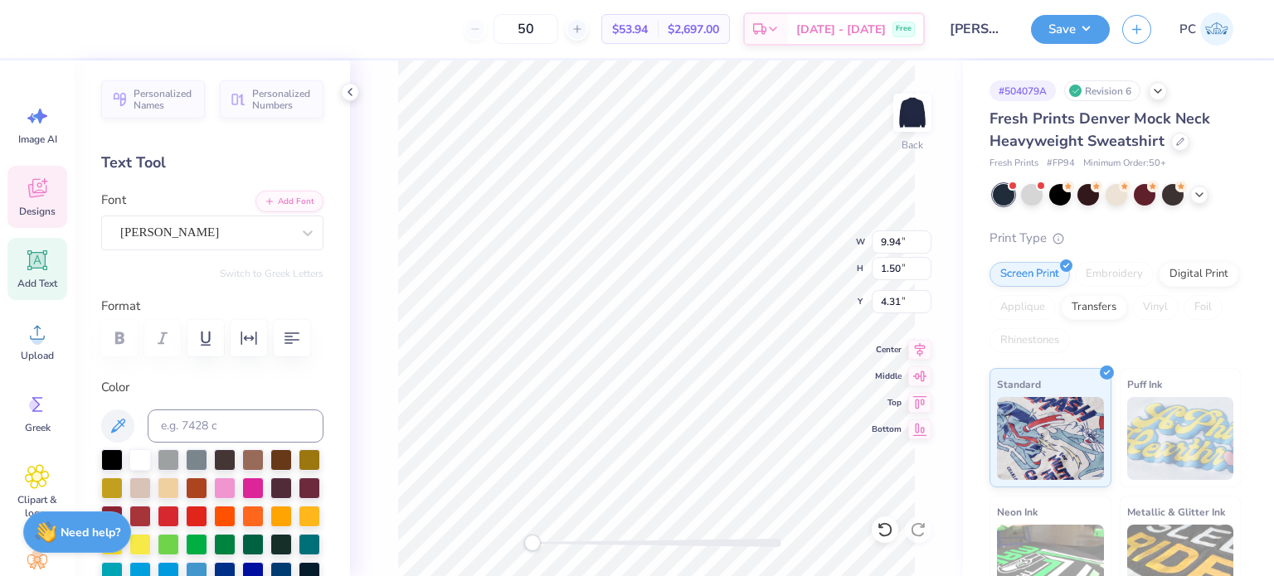
scroll to position [13, 2]
type textarea "m"
type textarea "MOOT COURT"
click at [250, 342] on icon "button" at bounding box center [249, 338] width 20 height 20
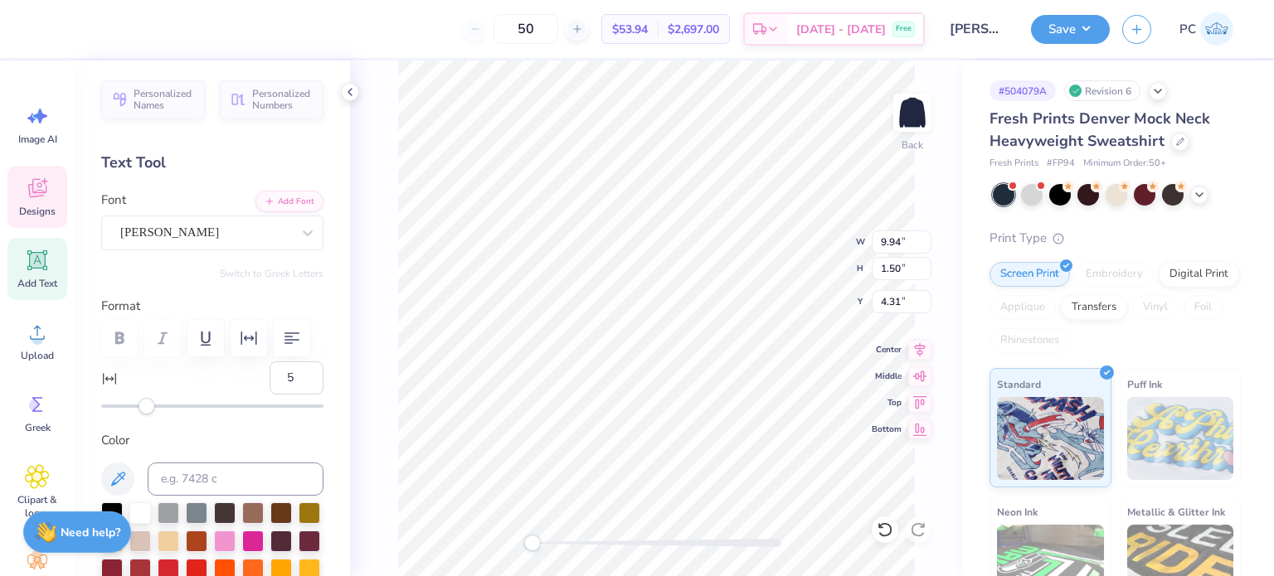
type input "4"
click at [143, 405] on div "Accessibility label" at bounding box center [147, 406] width 17 height 17
type input "11"
drag, startPoint x: 143, startPoint y: 405, endPoint x: 156, endPoint y: 405, distance: 12.4
click at [156, 405] on div "Accessibility label" at bounding box center [155, 406] width 17 height 17
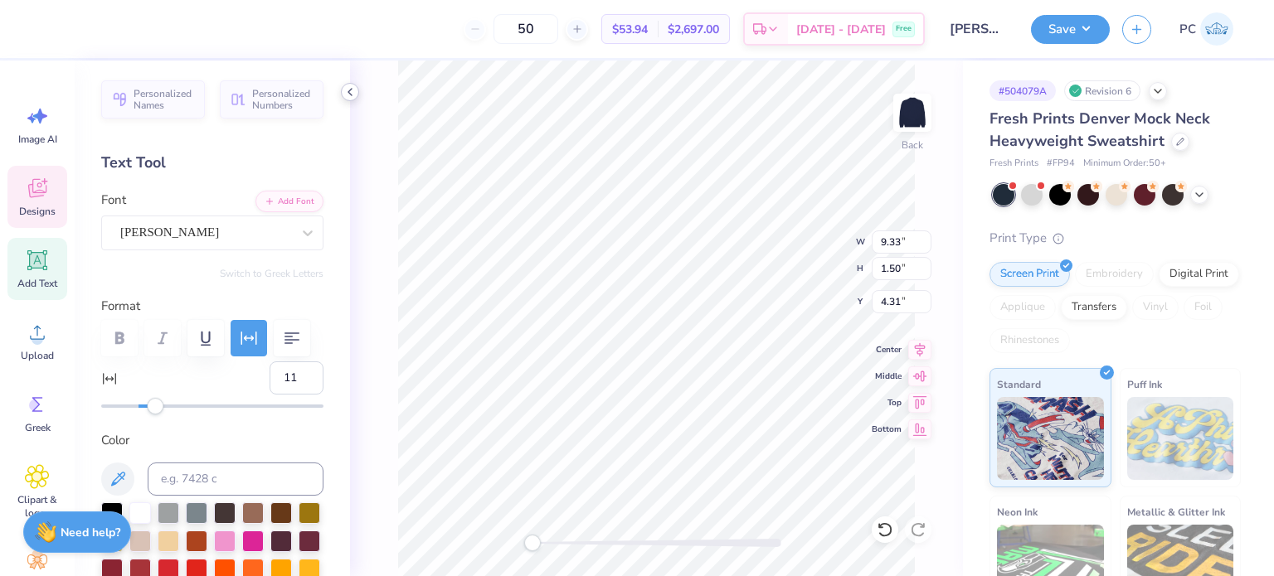
click at [349, 87] on icon at bounding box center [349, 91] width 13 height 13
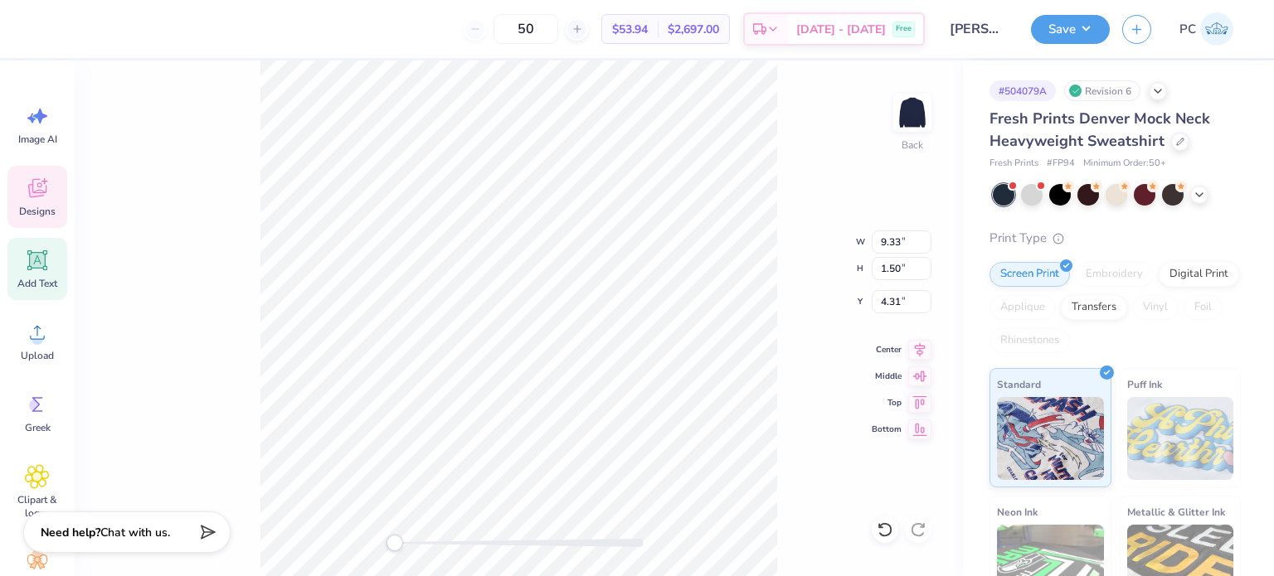
scroll to position [13, 2]
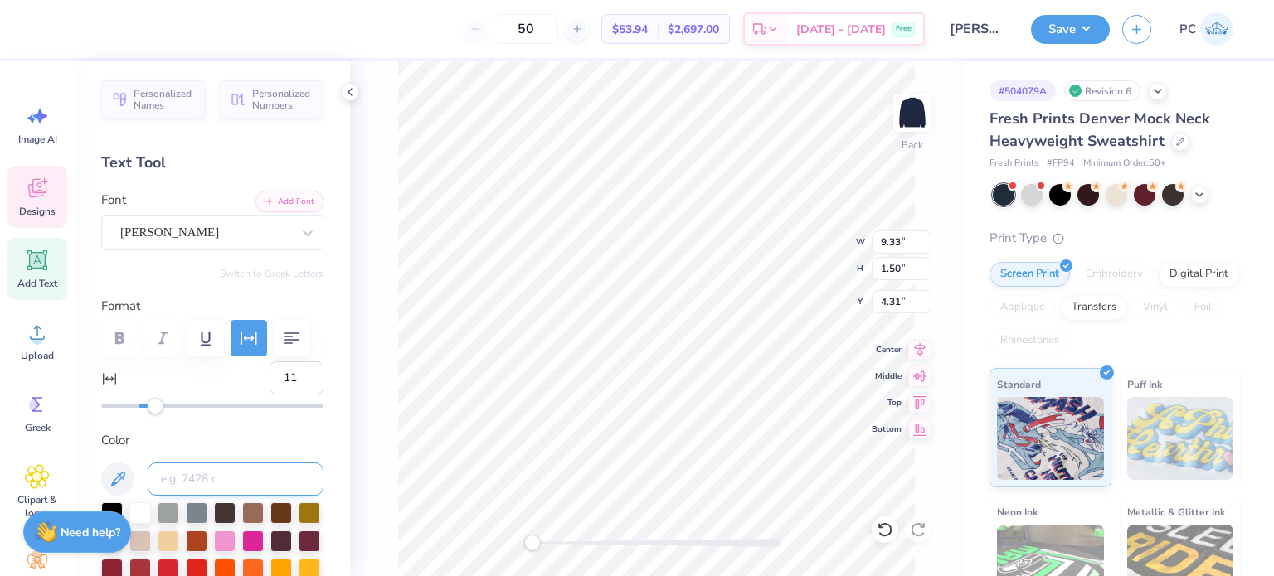
click at [219, 478] on input at bounding box center [236, 479] width 176 height 33
type input "4525"
type input "26"
drag, startPoint x: 156, startPoint y: 401, endPoint x: 181, endPoint y: 402, distance: 24.9
click at [181, 402] on div "Accessibility label" at bounding box center [181, 406] width 17 height 17
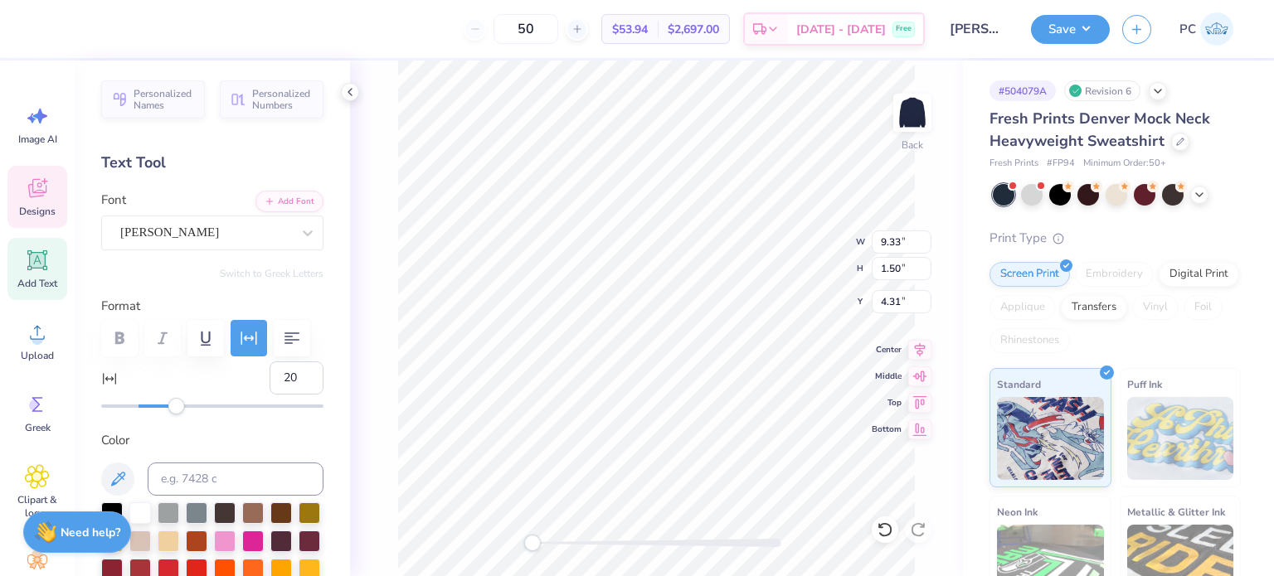
type input "19"
click at [169, 403] on div "Accessibility label" at bounding box center [169, 406] width 17 height 17
click at [264, 432] on label "Color" at bounding box center [212, 440] width 222 height 19
click at [216, 338] on button "button" at bounding box center [205, 338] width 36 height 36
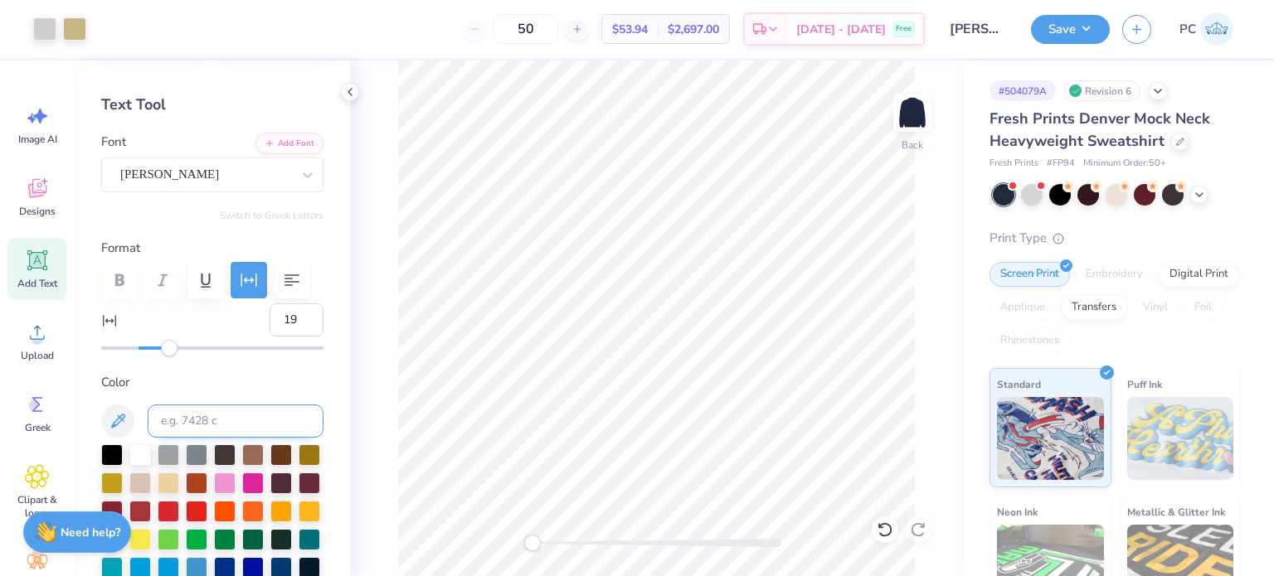
scroll to position [83, 0]
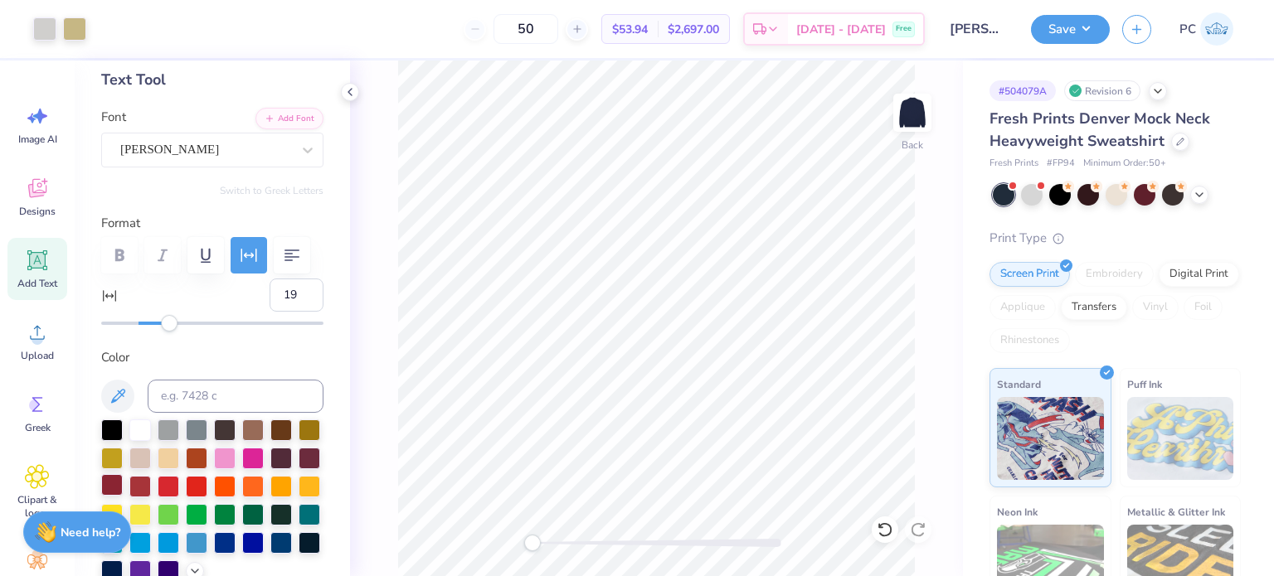
click at [123, 485] on div at bounding box center [112, 485] width 22 height 22
click at [151, 484] on div at bounding box center [140, 485] width 22 height 22
click at [179, 487] on div at bounding box center [169, 485] width 22 height 22
click at [299, 468] on div at bounding box center [310, 457] width 22 height 22
click at [880, 242] on input "10.81" at bounding box center [902, 242] width 60 height 23
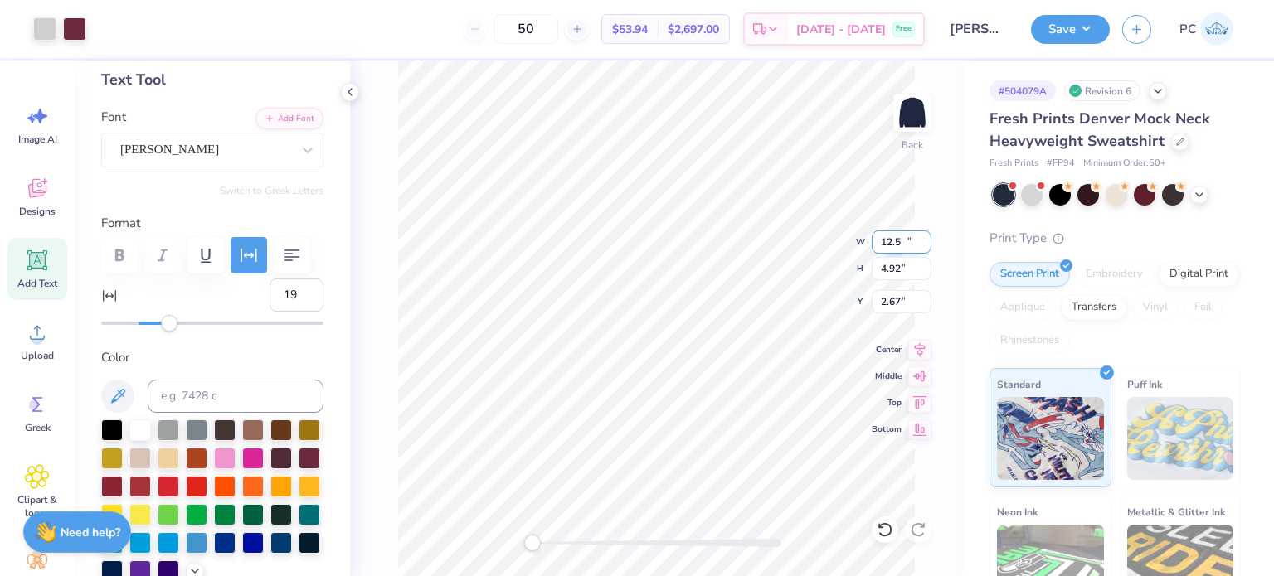
type input "12.50"
type input "4.92"
type input "2.67"
drag, startPoint x: 906, startPoint y: 300, endPoint x: 882, endPoint y: 300, distance: 23.2
click at [882, 300] on input "2.67" at bounding box center [902, 301] width 60 height 23
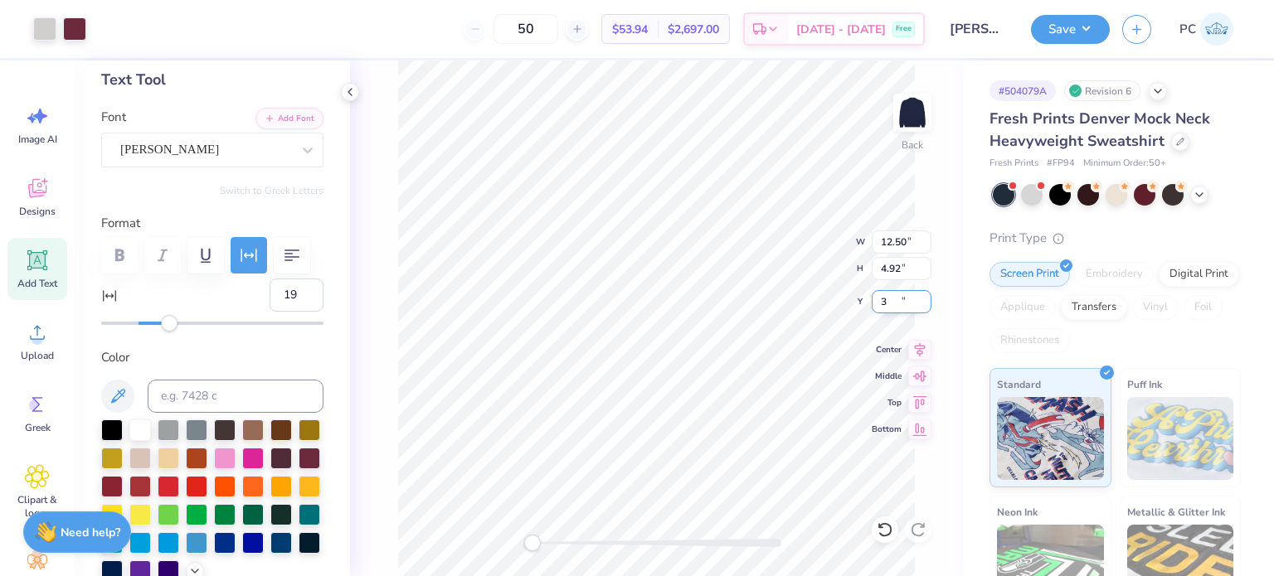
type input "3.00"
click at [1057, 21] on button "Save" at bounding box center [1070, 26] width 79 height 29
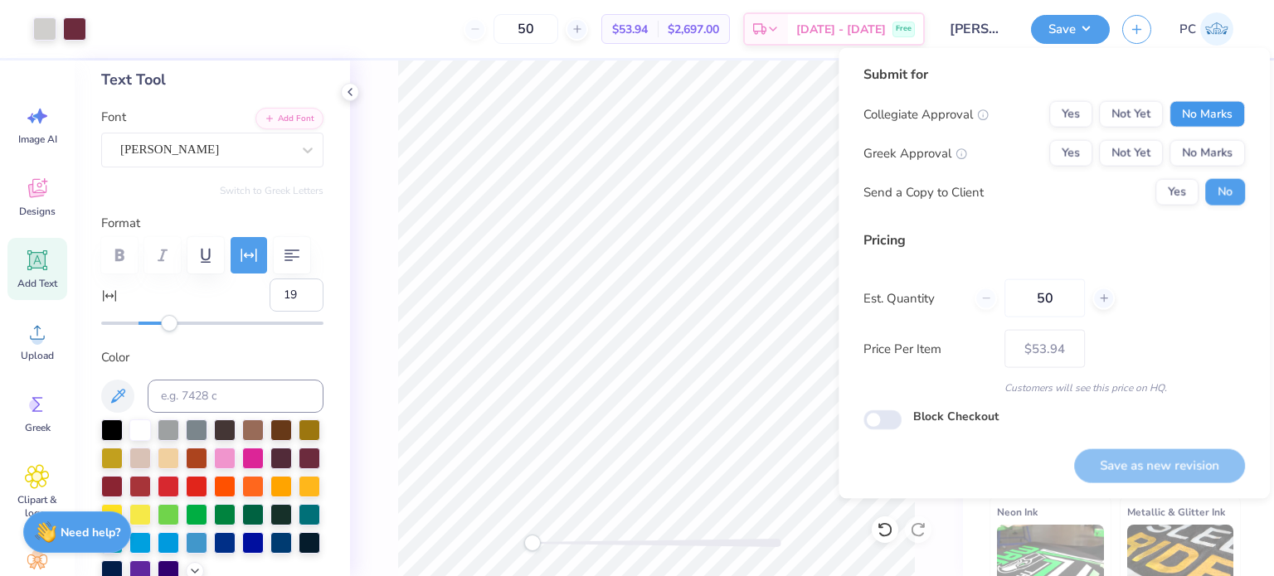
click at [1206, 114] on button "No Marks" at bounding box center [1206, 114] width 75 height 27
click at [1212, 161] on button "No Marks" at bounding box center [1206, 153] width 75 height 27
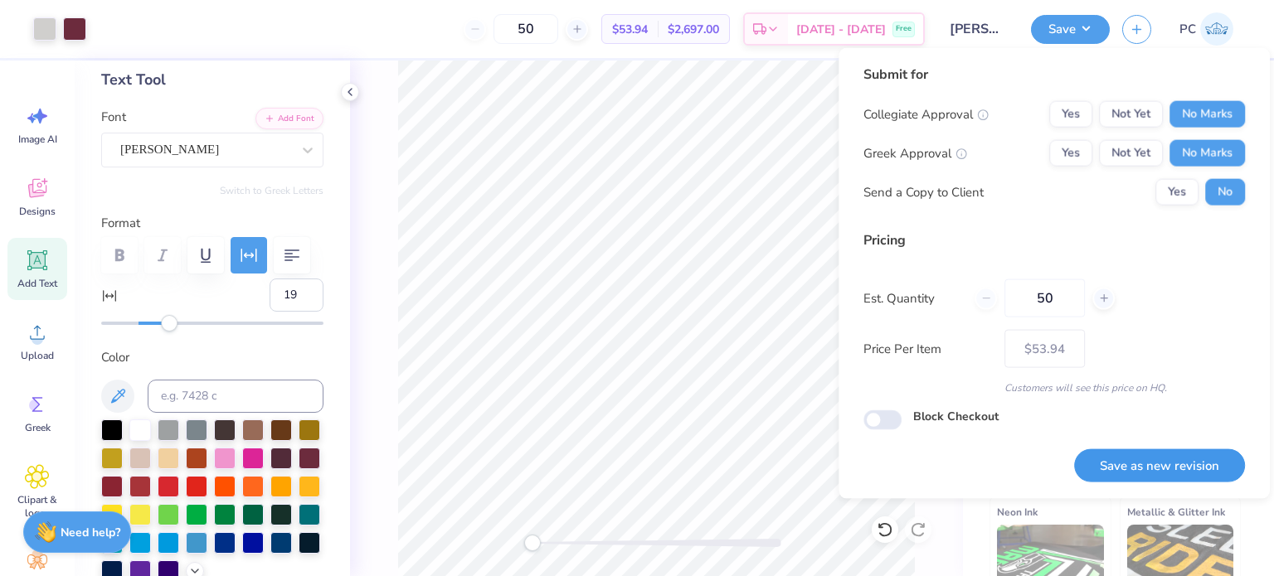
click at [1128, 463] on button "Save as new revision" at bounding box center [1159, 466] width 171 height 34
type input "$53.94"
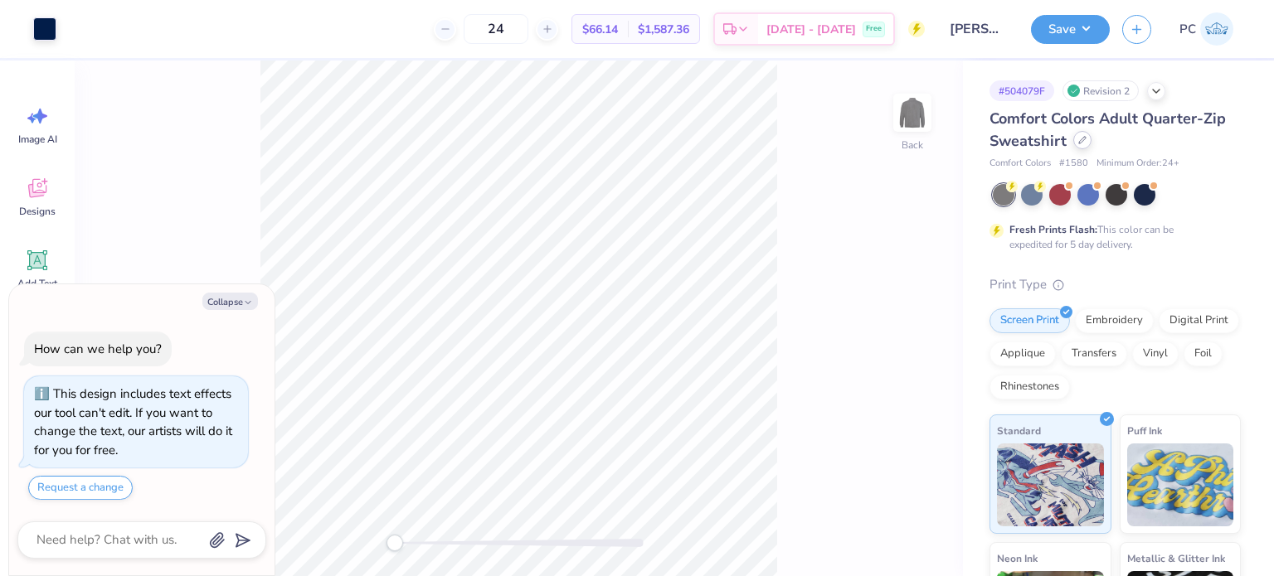
click at [1082, 142] on icon at bounding box center [1082, 140] width 8 height 8
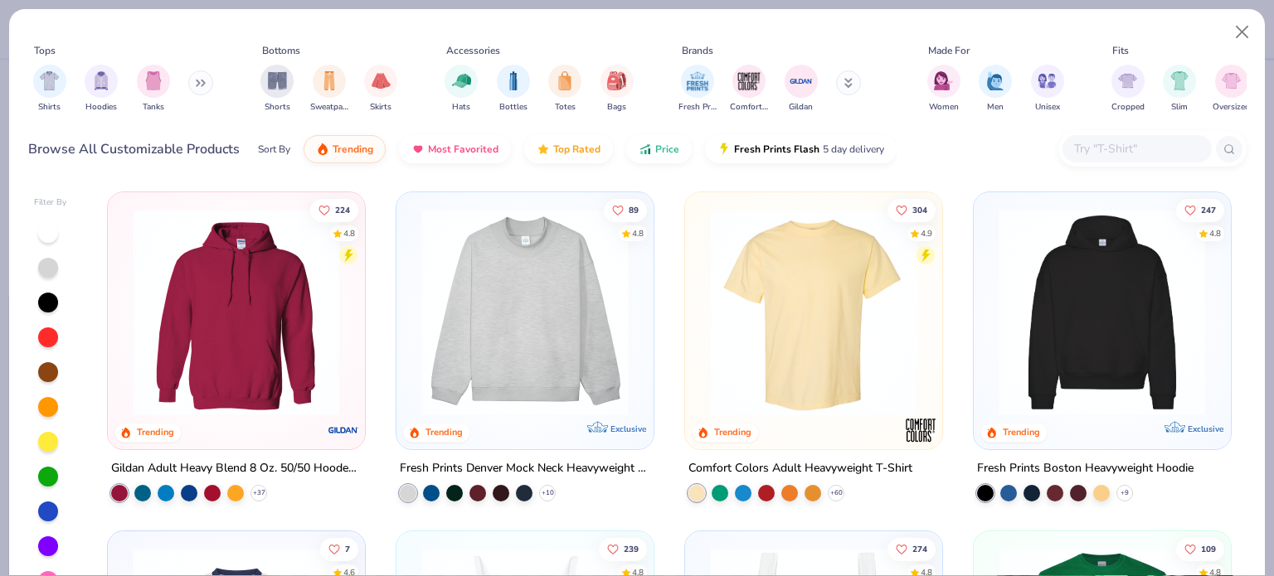
type textarea "x"
click at [1112, 149] on input "text" at bounding box center [1136, 148] width 128 height 19
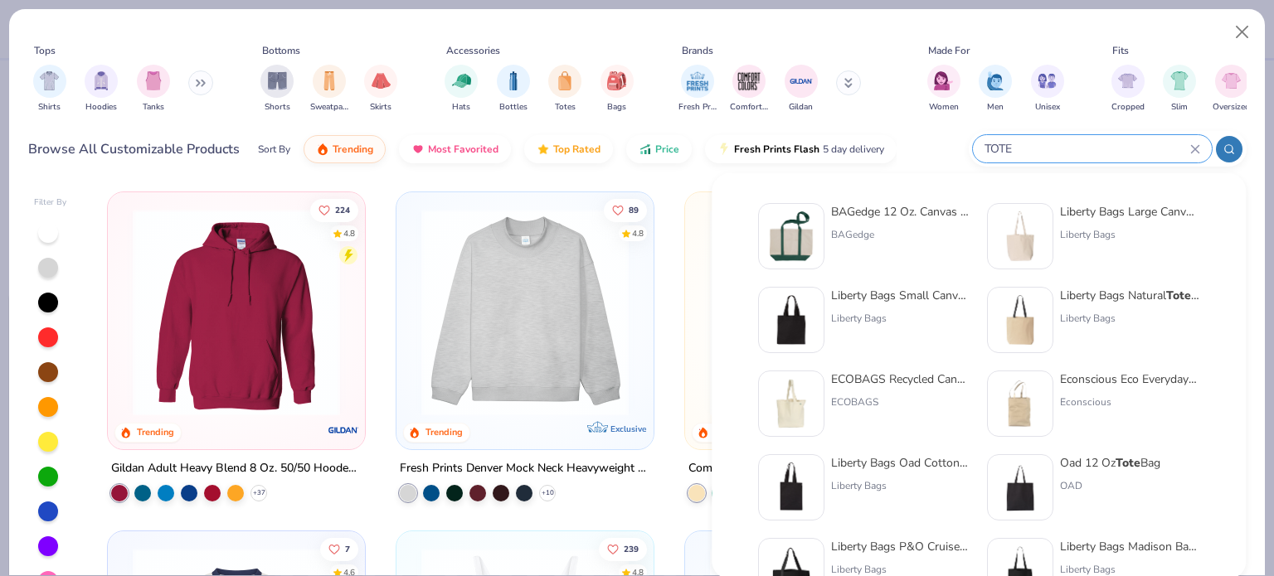
type input "TOTE"
click at [807, 231] on img at bounding box center [791, 236] width 51 height 51
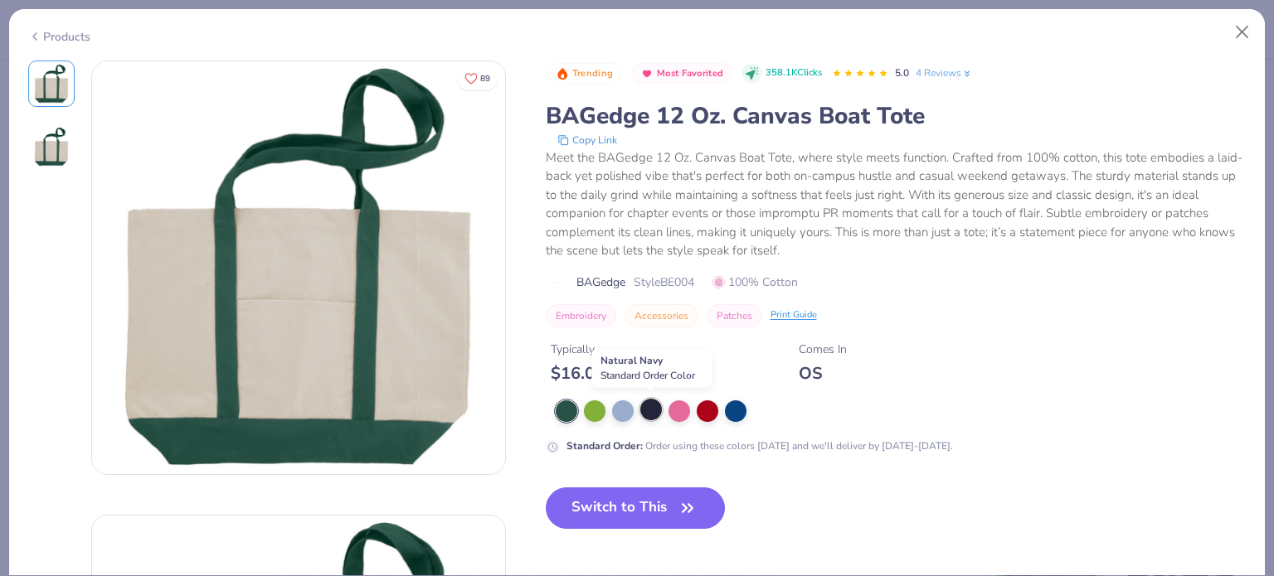
click at [655, 412] on div at bounding box center [651, 410] width 22 height 22
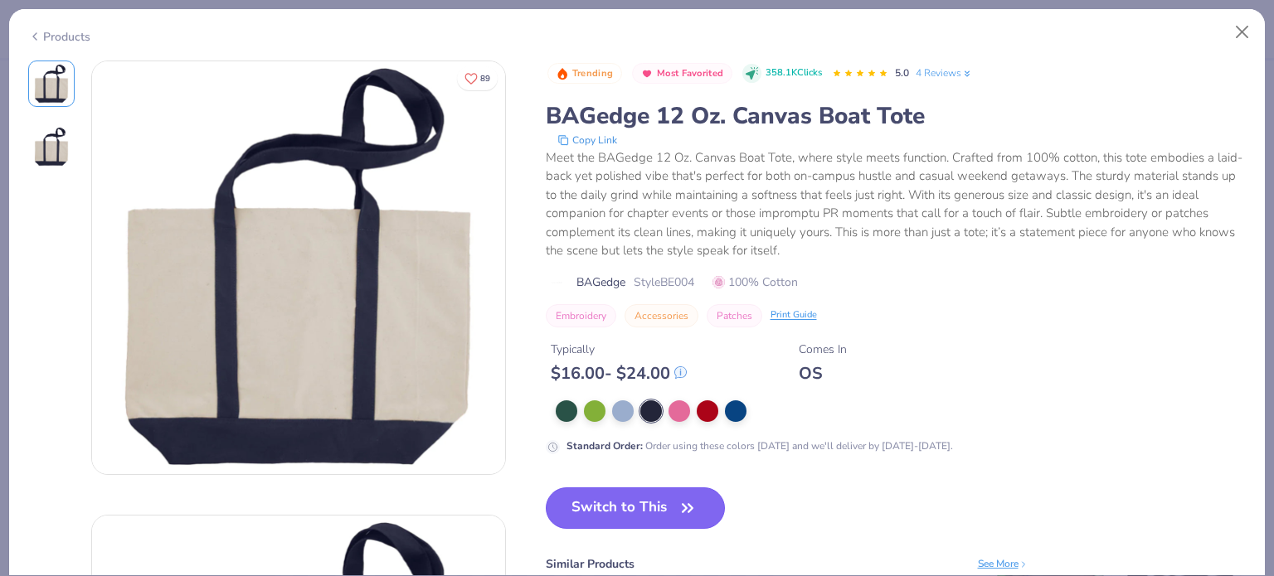
click at [640, 501] on button "Switch to This" at bounding box center [636, 508] width 180 height 41
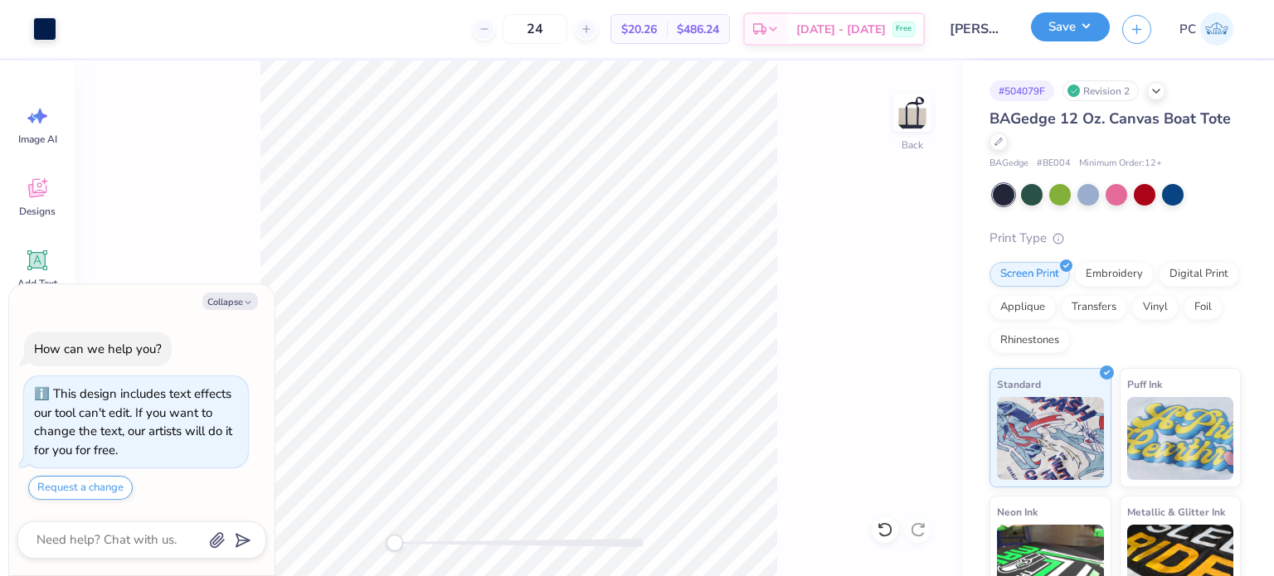
click at [1068, 35] on button "Save" at bounding box center [1070, 26] width 79 height 29
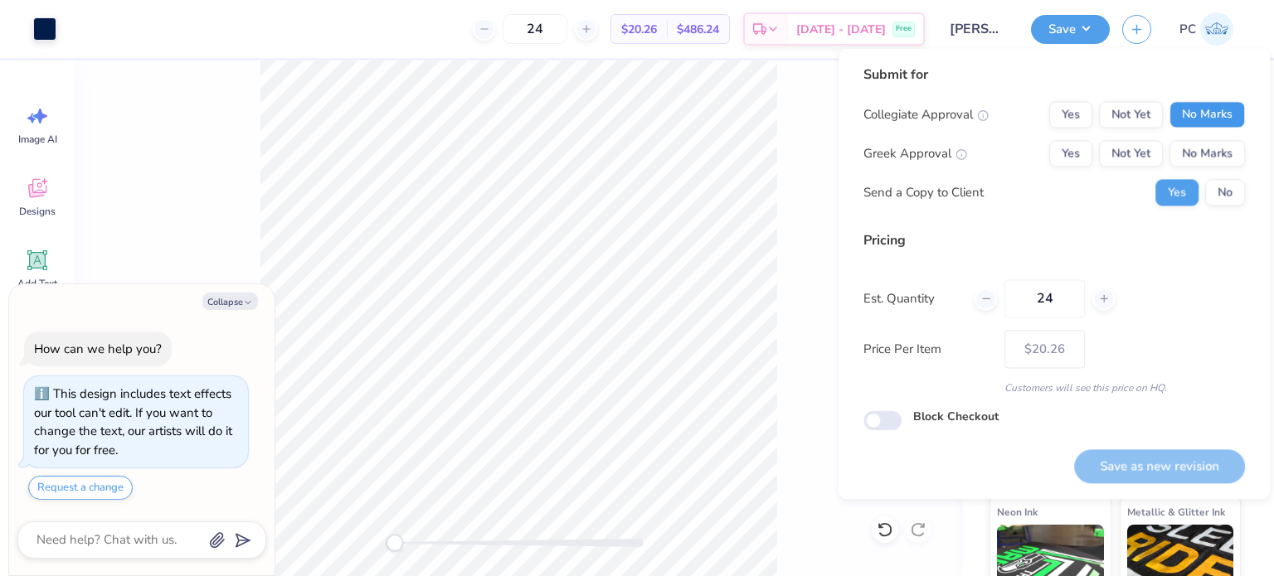
click at [1201, 112] on button "No Marks" at bounding box center [1206, 114] width 75 height 27
click at [1062, 119] on button "Yes" at bounding box center [1070, 114] width 43 height 27
click at [1242, 154] on button "No Marks" at bounding box center [1206, 153] width 75 height 27
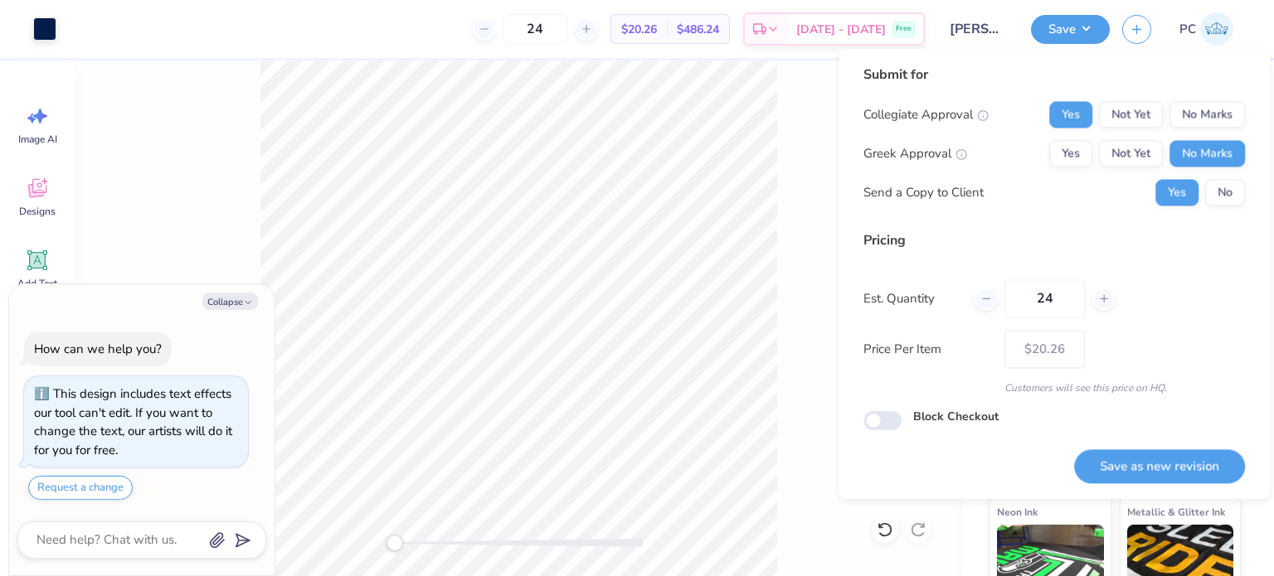
click at [1231, 198] on button "No" at bounding box center [1225, 192] width 40 height 27
click at [1169, 440] on div "Save as new revision" at bounding box center [1159, 457] width 171 height 52
click at [1168, 460] on button "Save as new revision" at bounding box center [1159, 467] width 171 height 34
type textarea "x"
type input "– –"
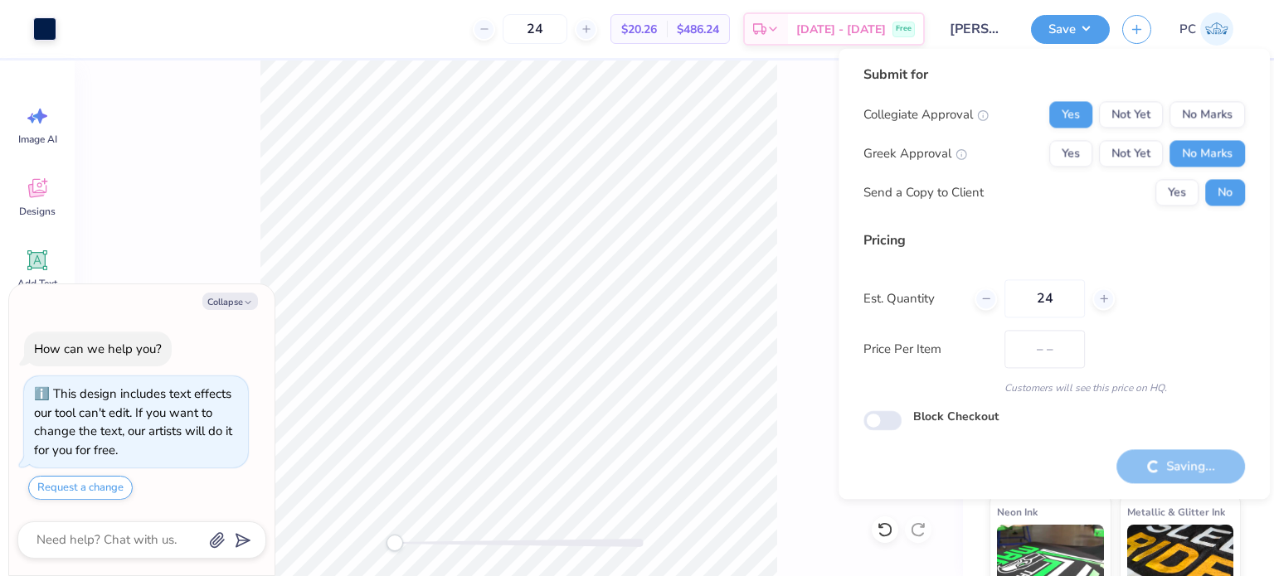
type textarea "x"
type input "$20.26"
type textarea "x"
checkbox input "true"
type textarea "x"
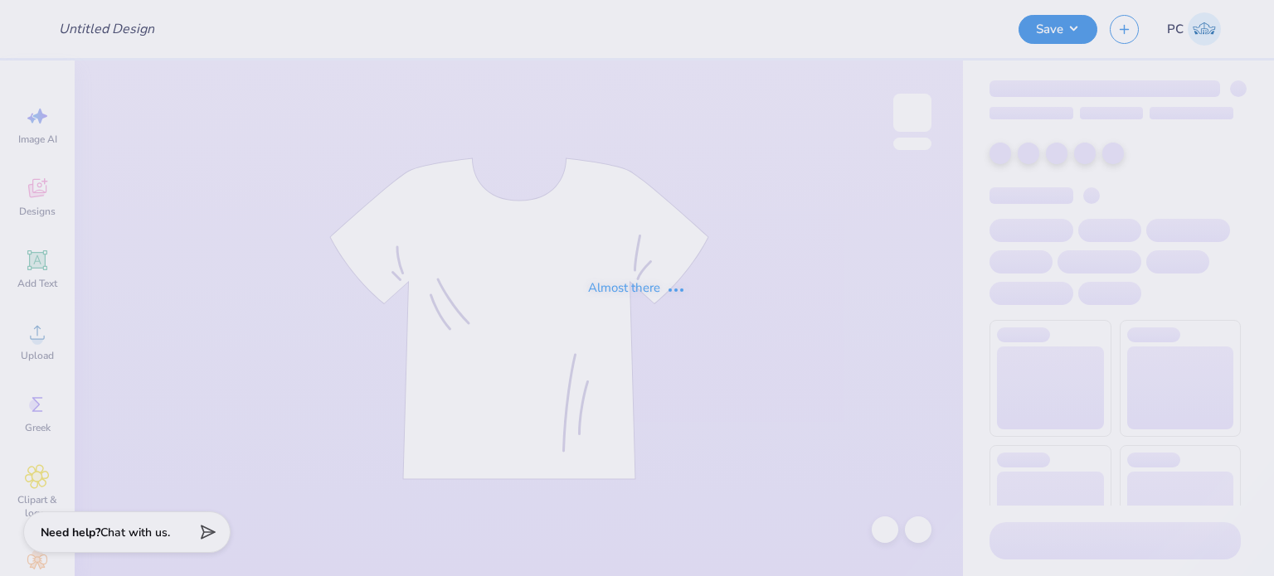
type input "[PERSON_NAME] : [PERSON_NAME][GEOGRAPHIC_DATA][US_STATE]"
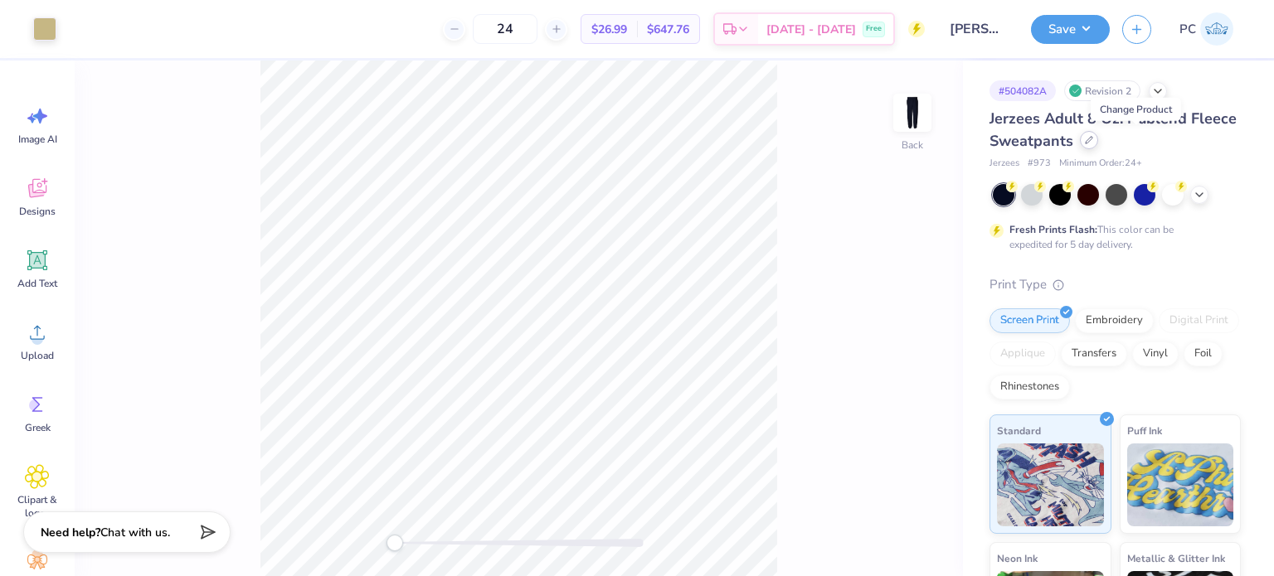
click at [1092, 139] on icon at bounding box center [1089, 140] width 7 height 7
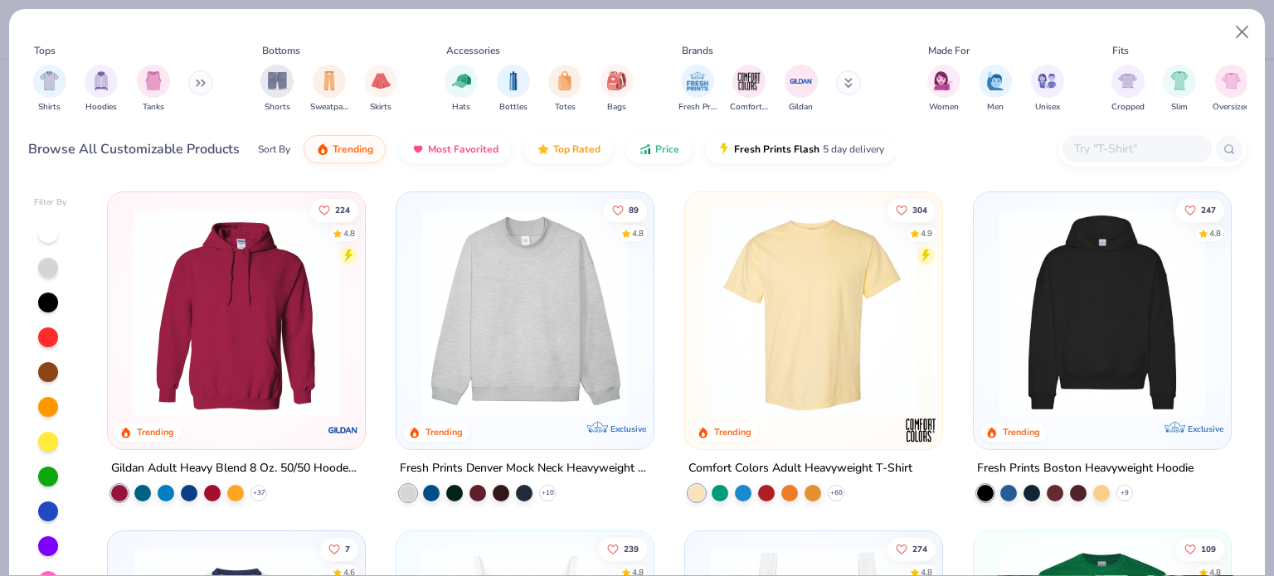
click at [1123, 153] on input "text" at bounding box center [1136, 148] width 128 height 19
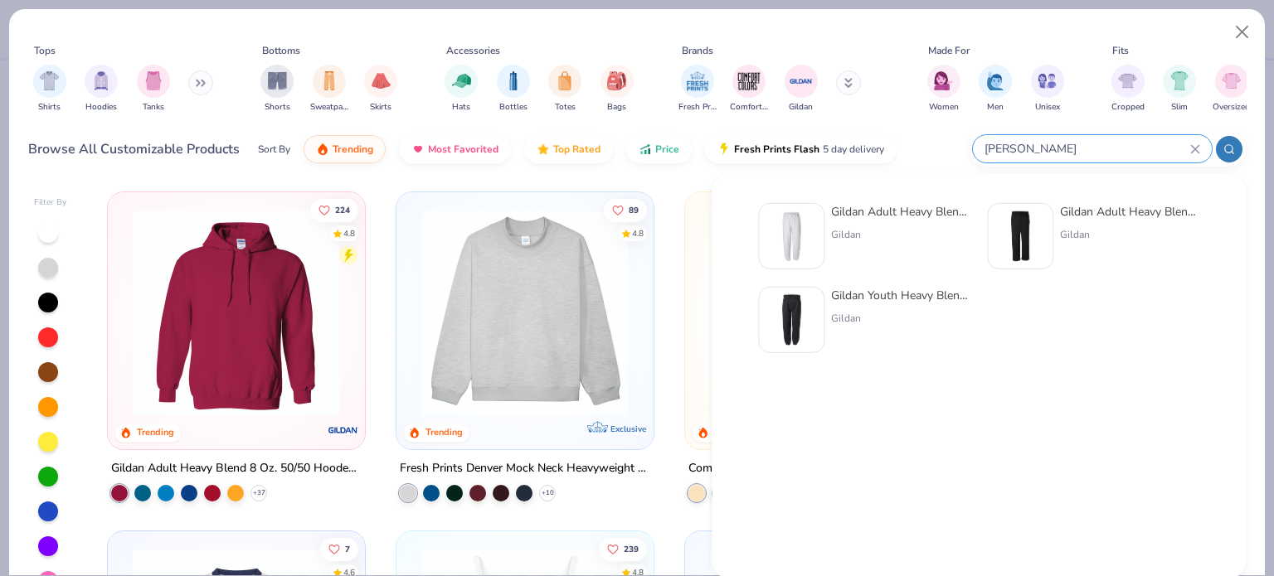
type input "[PERSON_NAME]"
click at [788, 226] on img at bounding box center [791, 236] width 51 height 51
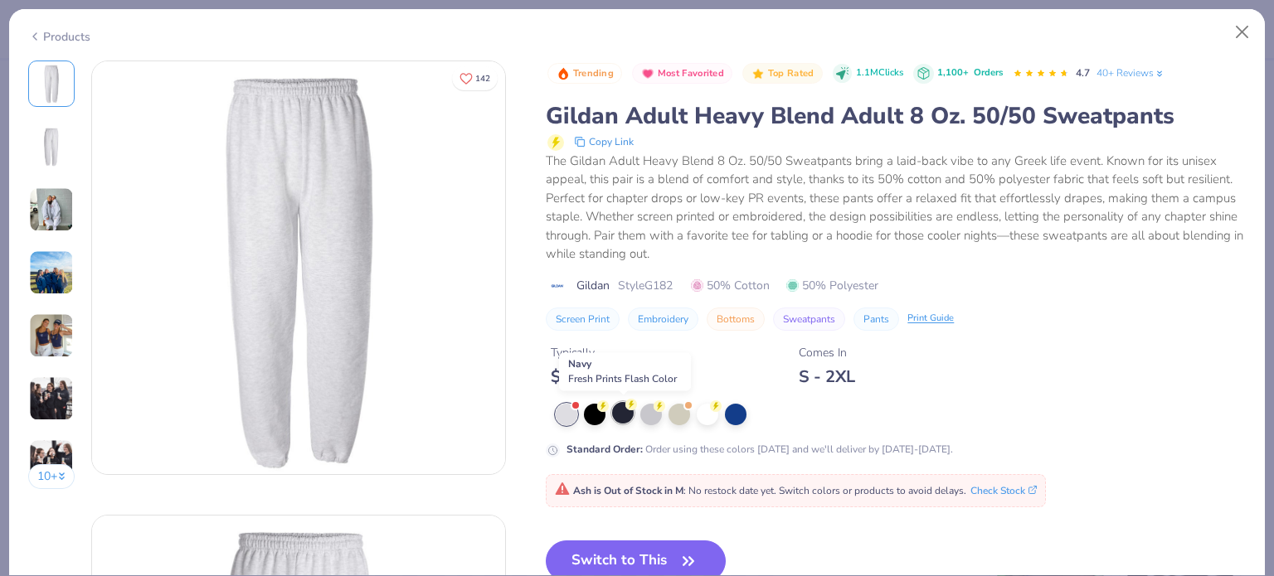
click at [620, 414] on div at bounding box center [623, 413] width 22 height 22
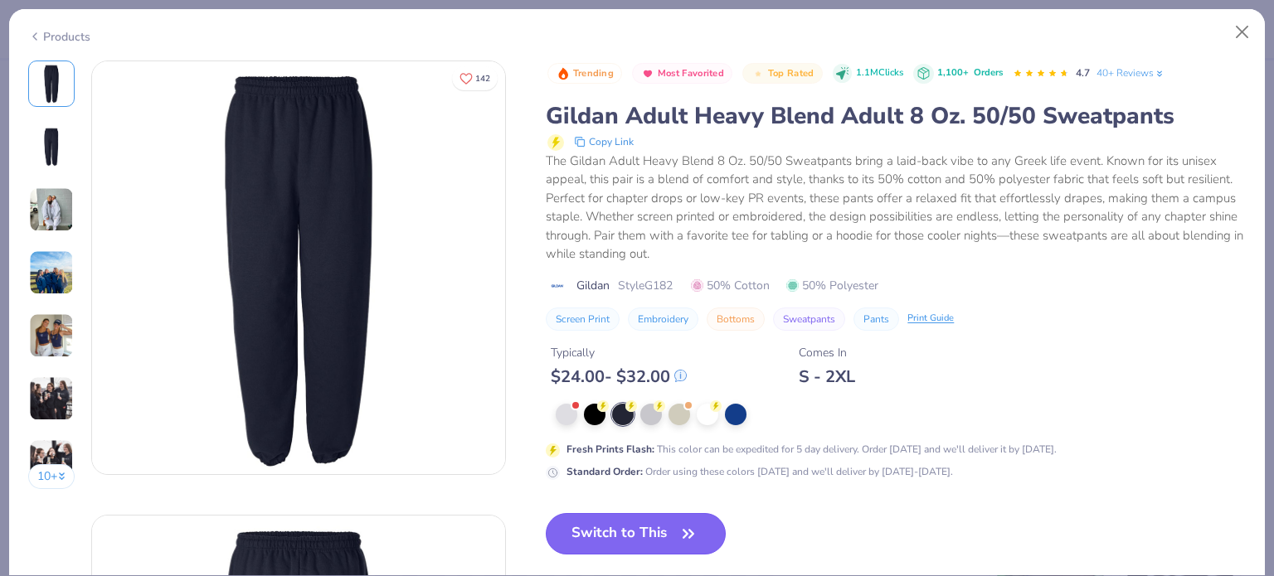
click at [628, 528] on button "Switch to This" at bounding box center [636, 533] width 180 height 41
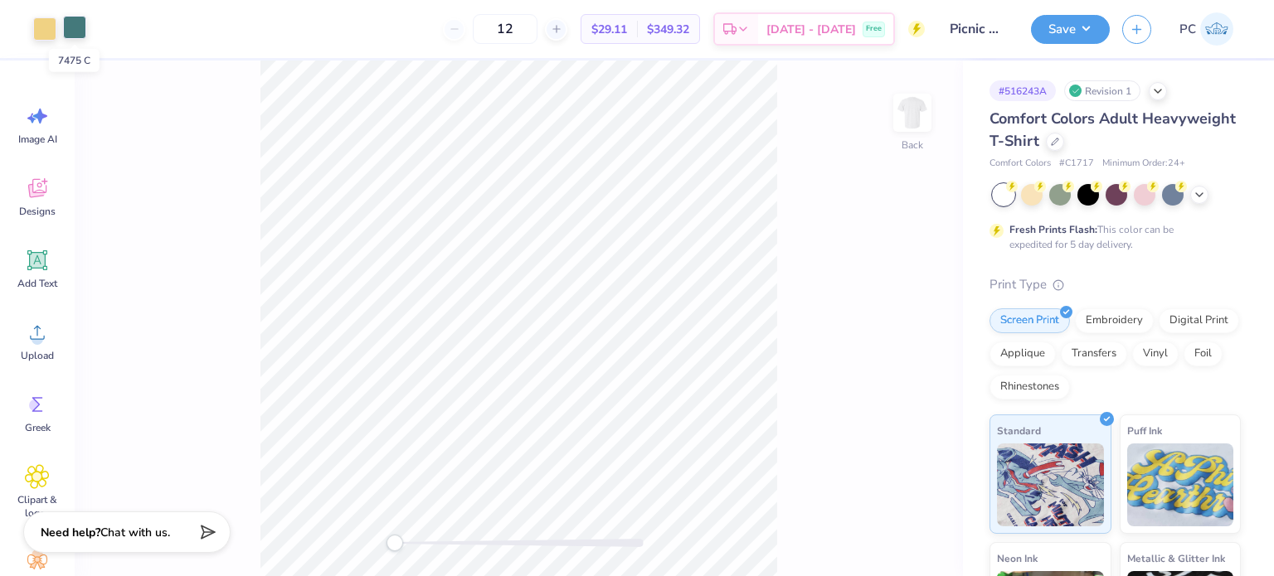
click at [68, 22] on div at bounding box center [74, 27] width 23 height 23
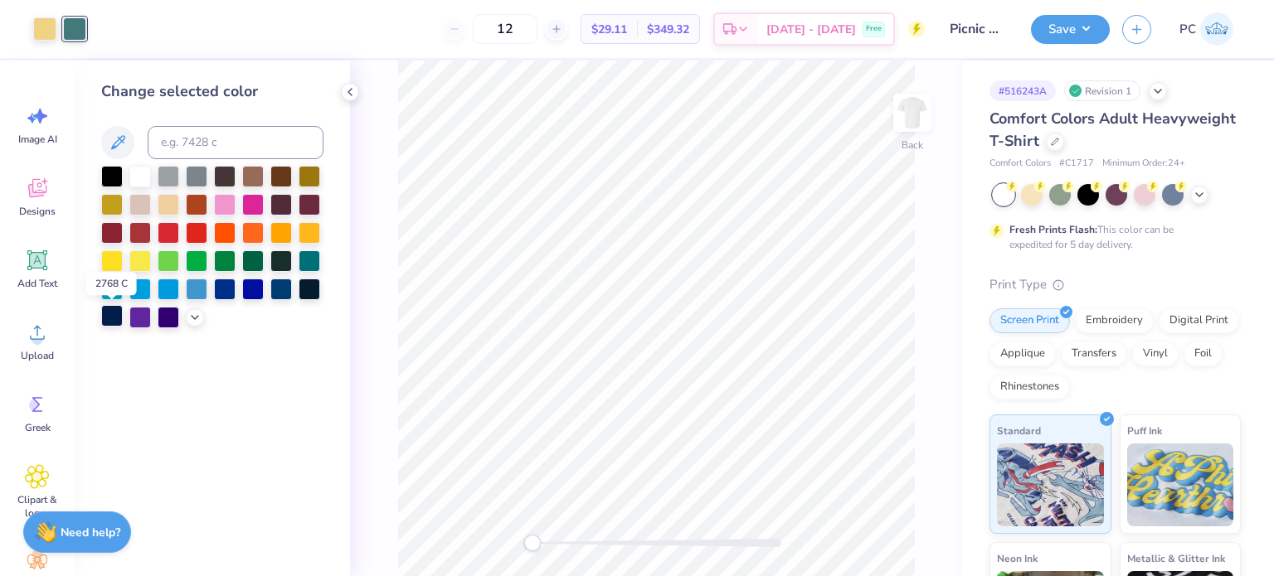
click at [106, 320] on div at bounding box center [112, 316] width 22 height 22
click at [40, 22] on div at bounding box center [44, 27] width 23 height 23
click at [166, 169] on div at bounding box center [169, 175] width 22 height 22
click at [348, 91] on icon at bounding box center [349, 91] width 13 height 13
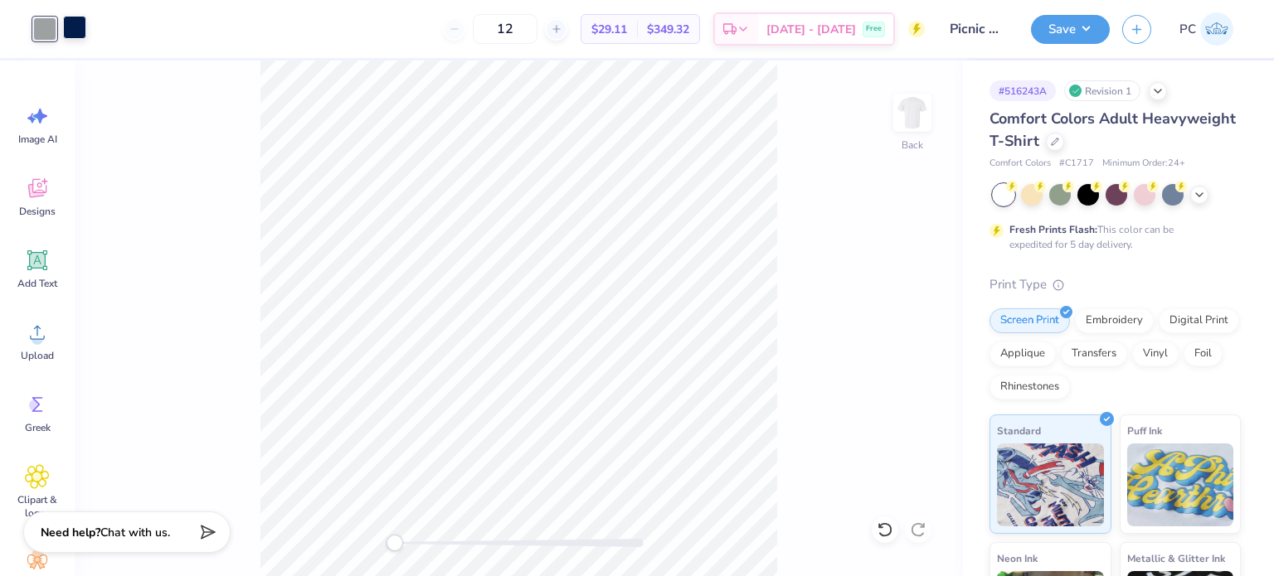
click at [73, 33] on div at bounding box center [74, 27] width 23 height 23
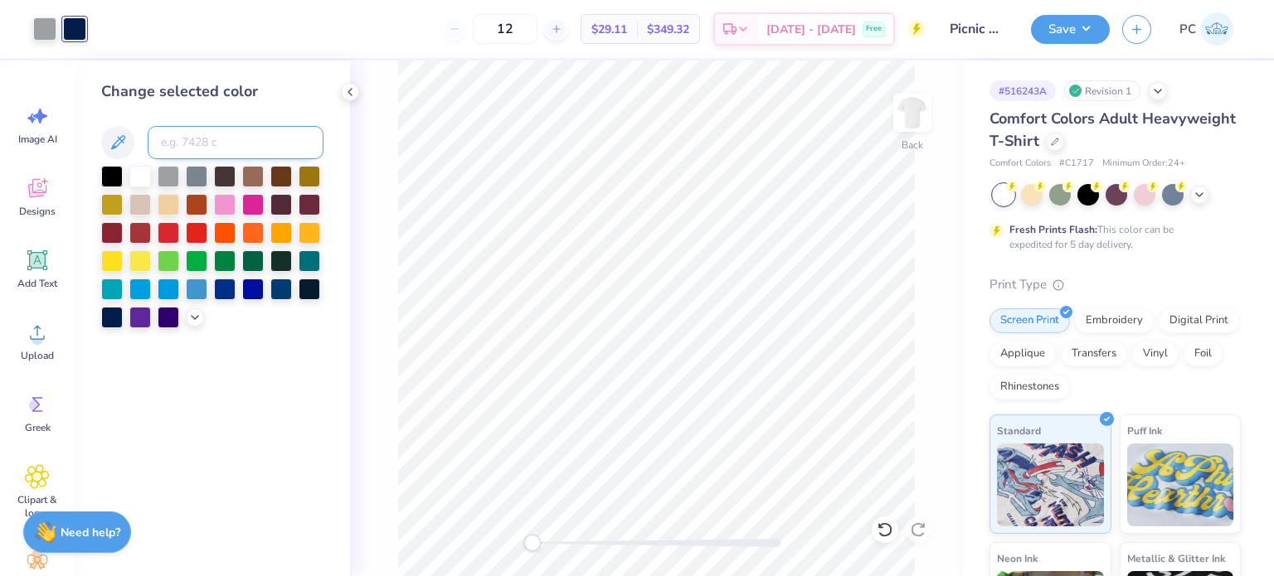
click at [163, 145] on input at bounding box center [236, 142] width 176 height 33
type input "541"
click at [345, 95] on icon at bounding box center [349, 91] width 13 height 13
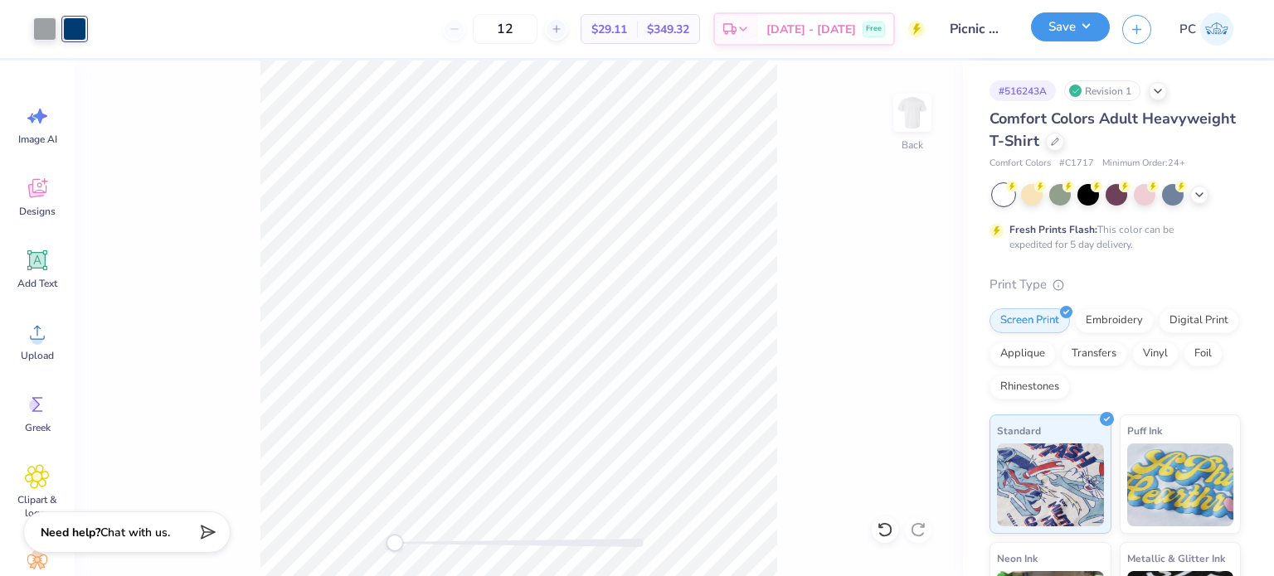
click at [1084, 27] on button "Save" at bounding box center [1070, 26] width 79 height 29
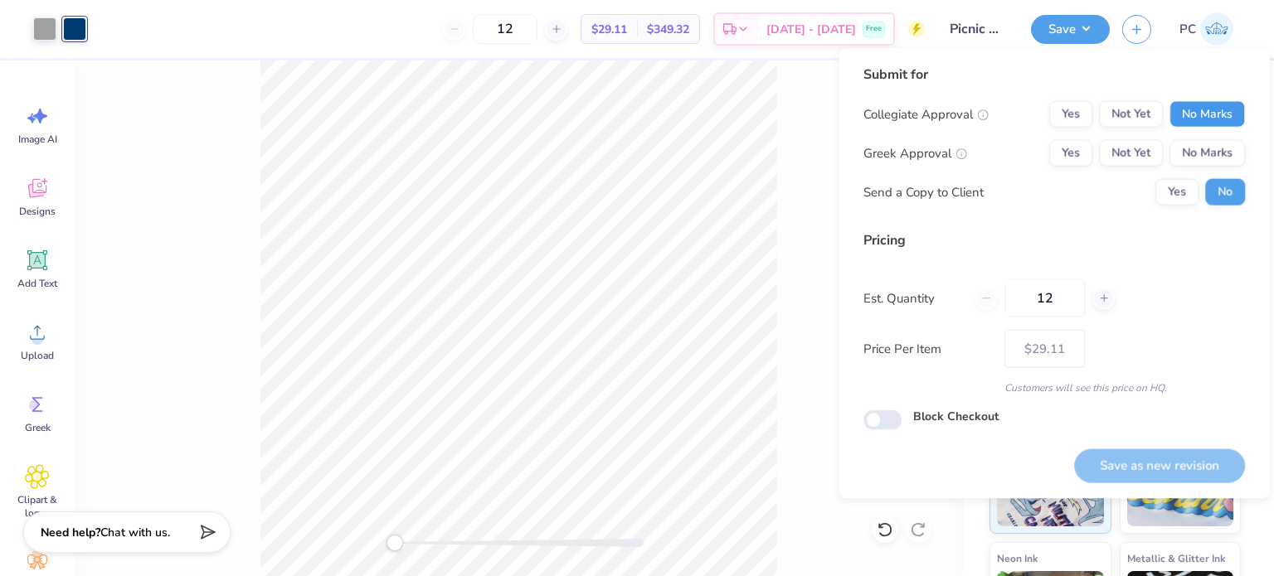
click at [1197, 115] on button "No Marks" at bounding box center [1206, 114] width 75 height 27
click at [1063, 153] on button "Yes" at bounding box center [1070, 153] width 43 height 27
click at [1188, 467] on button "Save as new revision" at bounding box center [1159, 466] width 171 height 34
type input "$29.11"
